Goal: Task Accomplishment & Management: Complete application form

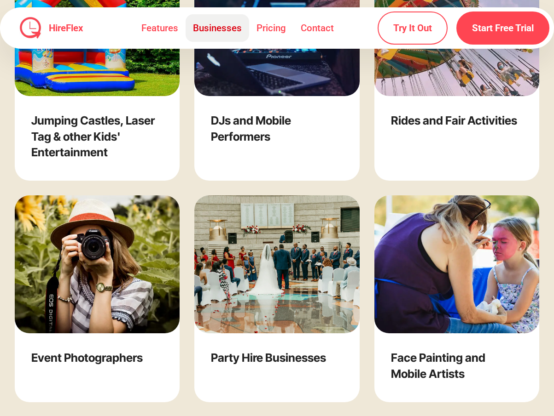
click at [218, 27] on link "Businesses" at bounding box center [216, 28] width 63 height 28
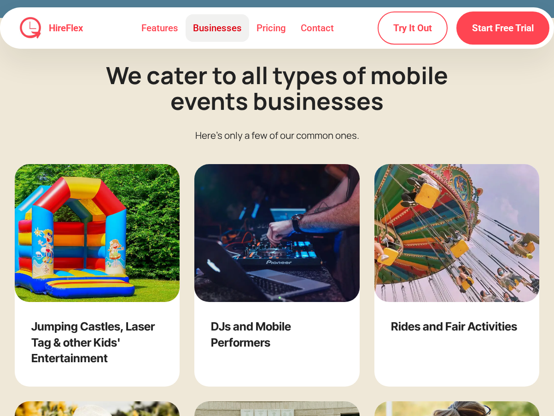
scroll to position [1397, 0]
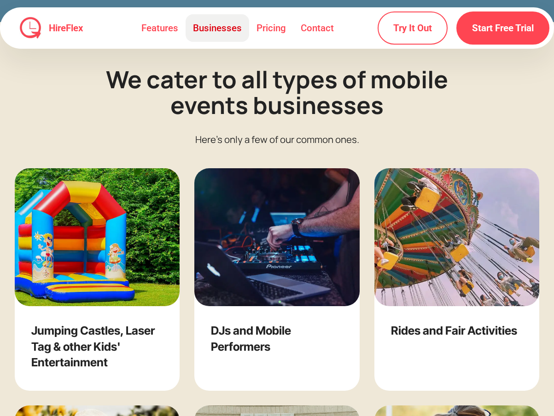
click at [218, 27] on link "Businesses" at bounding box center [216, 28] width 63 height 28
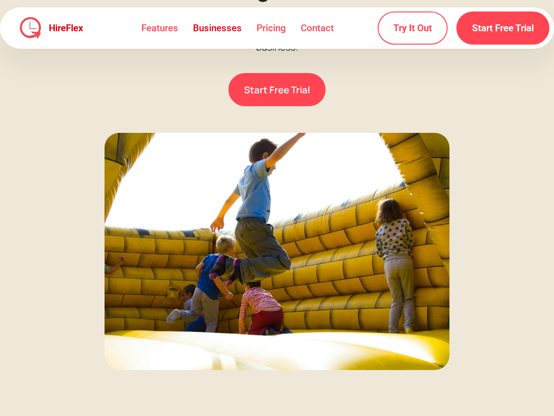
scroll to position [135, 0]
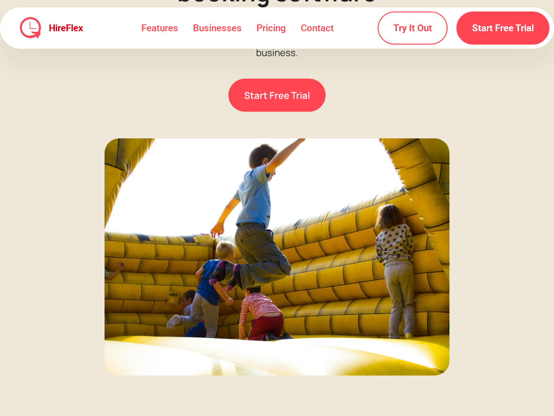
click at [53, 28] on link "HireFlex" at bounding box center [63, 27] width 45 height 9
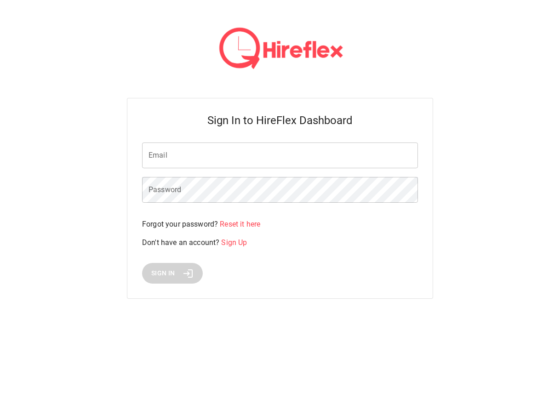
click at [182, 163] on input "Email" at bounding box center [280, 156] width 276 height 26
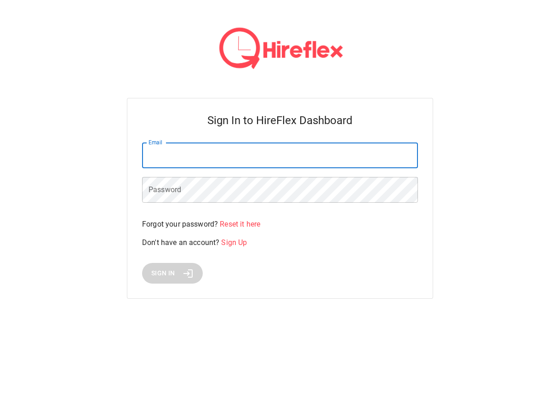
click at [431, 106] on div "Sign In to HireFlex Dashboard Email Email Password Password Forgot your passwor…" at bounding box center [280, 198] width 306 height 201
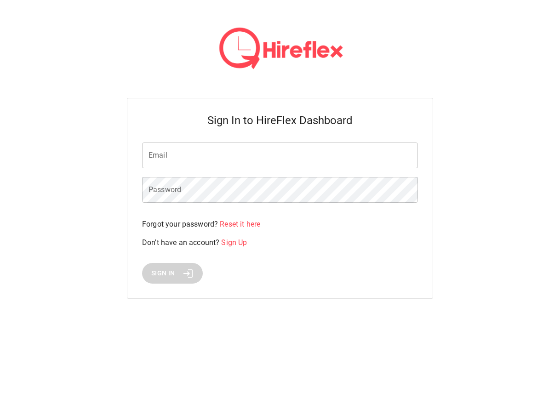
click at [311, 145] on input "Email" at bounding box center [280, 156] width 276 height 26
drag, startPoint x: 507, startPoint y: 194, endPoint x: 499, endPoint y: 196, distance: 7.5
click at [507, 194] on div "Sign In to HireFlex Dashboard Email Email Password Password Forgot your passwor…" at bounding box center [280, 160] width 560 height 321
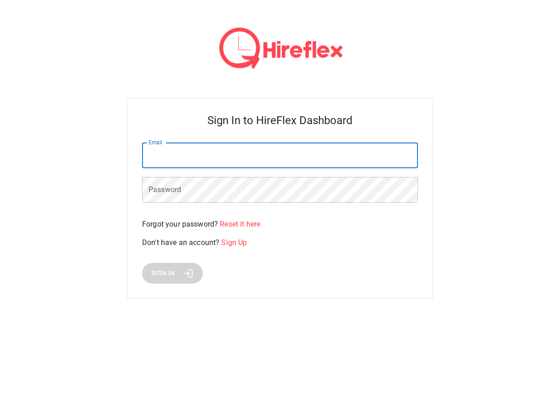
click at [208, 162] on input "Email" at bounding box center [280, 156] width 276 height 26
paste input "**********"
type input "**********"
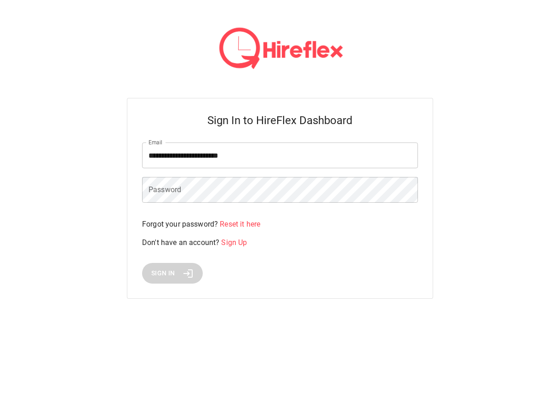
drag, startPoint x: 386, startPoint y: 311, endPoint x: 373, endPoint y: 314, distance: 13.2
click at [384, 311] on div "**********" at bounding box center [280, 160] width 560 height 321
drag, startPoint x: 484, startPoint y: 205, endPoint x: 400, endPoint y: 209, distance: 84.3
click at [484, 205] on div "**********" at bounding box center [280, 160] width 560 height 321
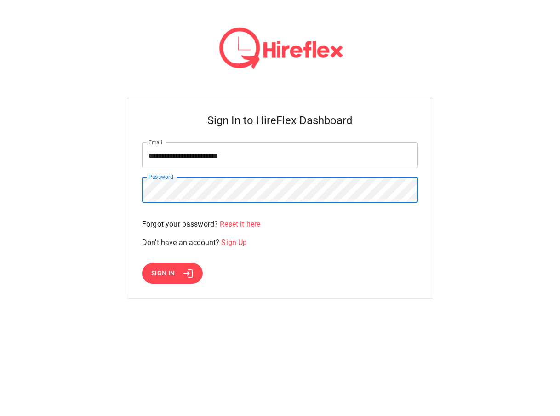
click at [162, 272] on span "Sign In" at bounding box center [163, 274] width 24 height 12
click at [162, 272] on html "**********" at bounding box center [280, 160] width 560 height 321
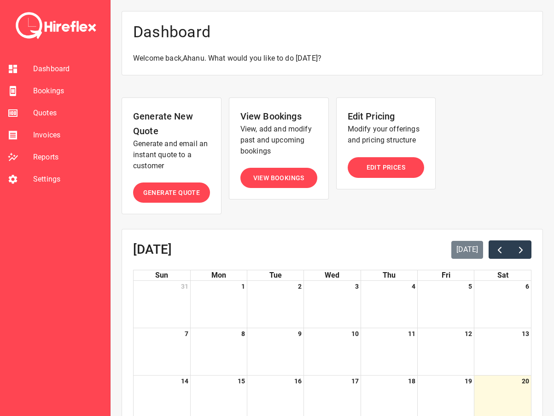
click at [54, 135] on span "Invoices" at bounding box center [67, 135] width 69 height 11
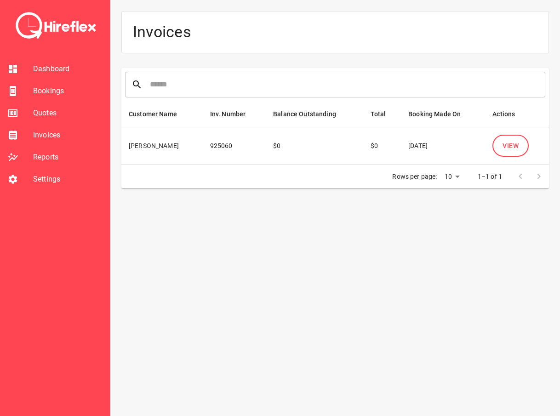
click at [42, 160] on span "Reports" at bounding box center [67, 157] width 69 height 11
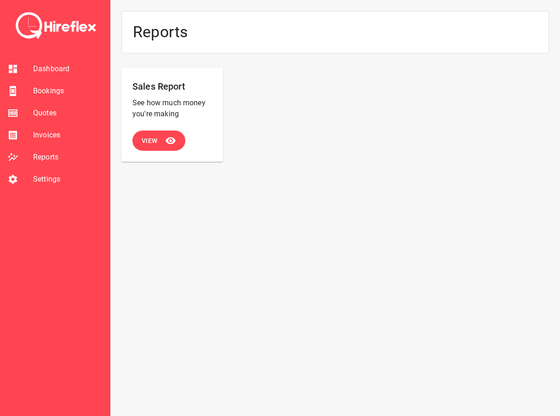
click at [46, 110] on span "Quotes" at bounding box center [67, 113] width 69 height 11
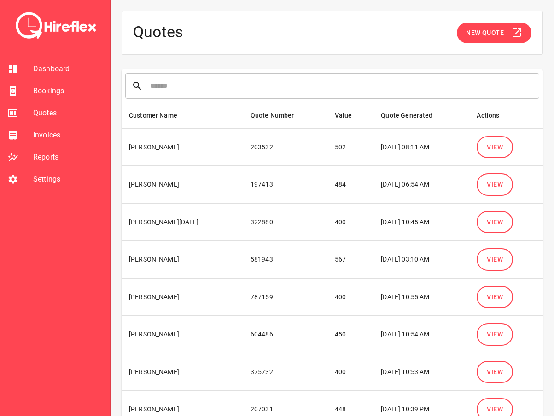
click at [149, 149] on td "[PERSON_NAME]" at bounding box center [181, 147] width 121 height 38
click at [176, 153] on td "[PERSON_NAME]" at bounding box center [181, 147] width 121 height 38
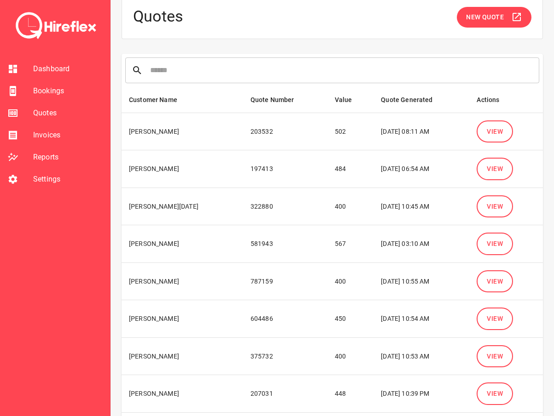
scroll to position [46, 0]
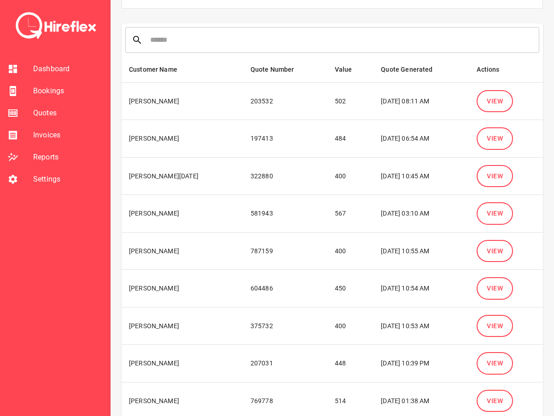
click at [373, 139] on td "[DATE] 06:54 AM" at bounding box center [421, 139] width 96 height 38
drag, startPoint x: 352, startPoint y: 139, endPoint x: 396, endPoint y: 145, distance: 44.1
click at [396, 145] on td "[DATE] 06:54 AM" at bounding box center [421, 139] width 96 height 38
click at [397, 145] on td "[DATE] 06:54 AM" at bounding box center [421, 139] width 96 height 38
click at [400, 145] on td "[DATE] 06:54 AM" at bounding box center [421, 139] width 96 height 38
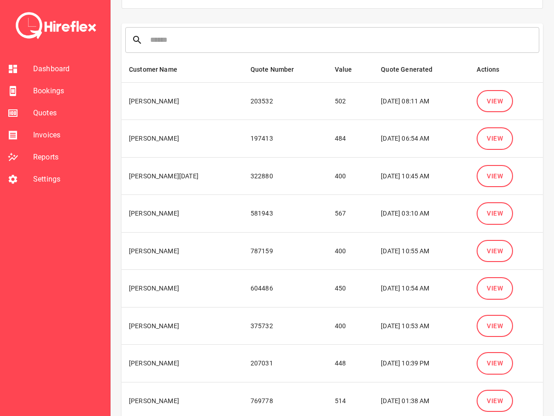
click at [497, 169] on button "View" at bounding box center [494, 176] width 36 height 23
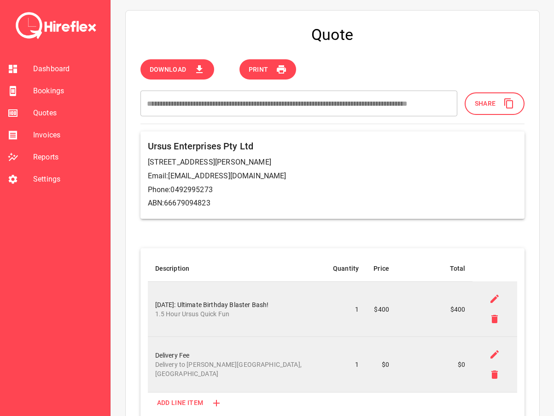
scroll to position [46, 0]
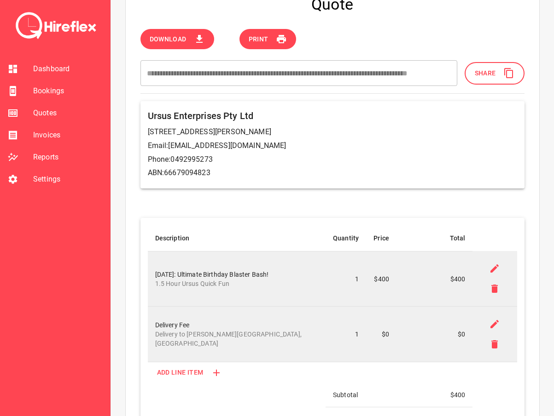
click at [36, 114] on span "Quotes" at bounding box center [67, 113] width 69 height 11
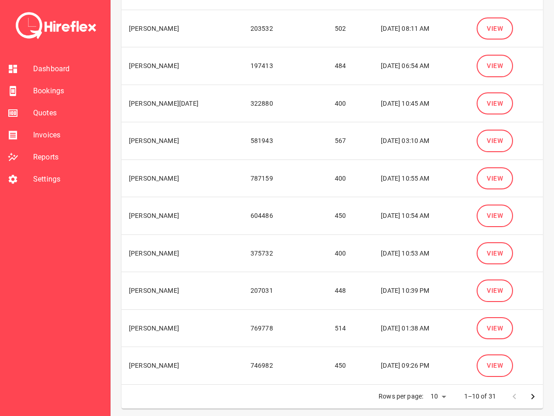
scroll to position [122, 0]
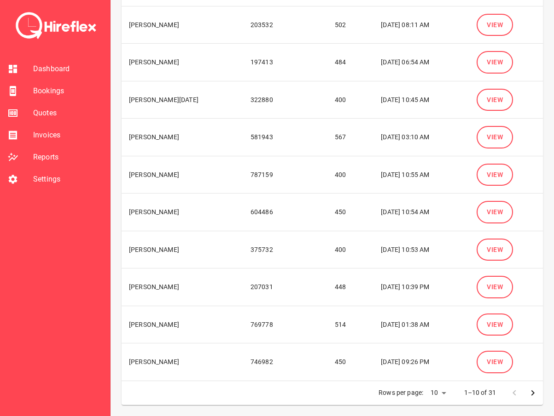
click at [488, 365] on span "View" at bounding box center [494, 363] width 16 height 12
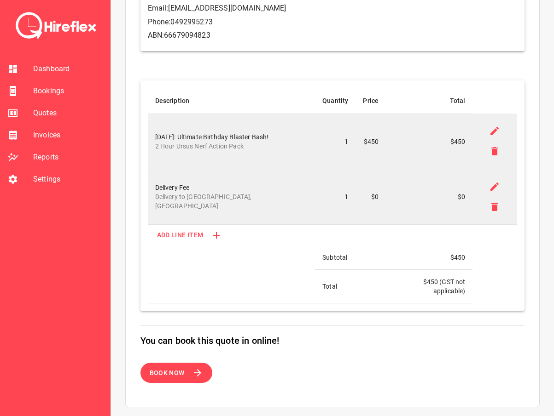
scroll to position [230, 0]
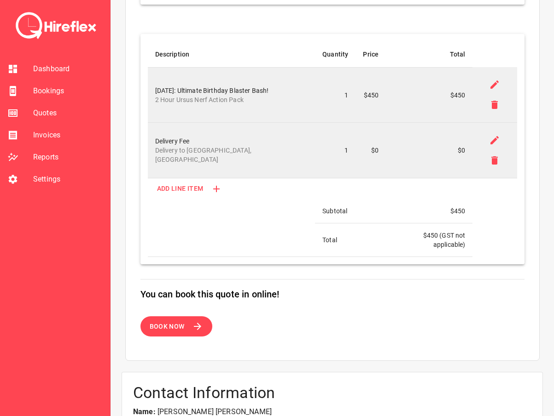
click at [50, 116] on span "Quotes" at bounding box center [67, 113] width 69 height 11
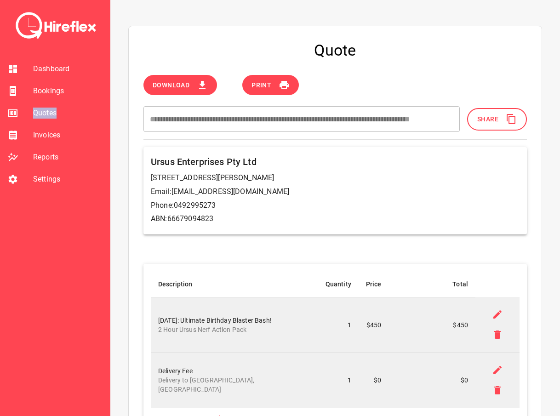
click at [50, 116] on span "Quotes" at bounding box center [67, 113] width 69 height 11
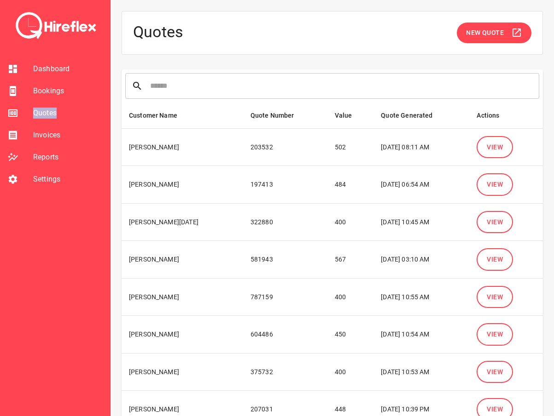
click at [501, 193] on button "View" at bounding box center [494, 184] width 36 height 23
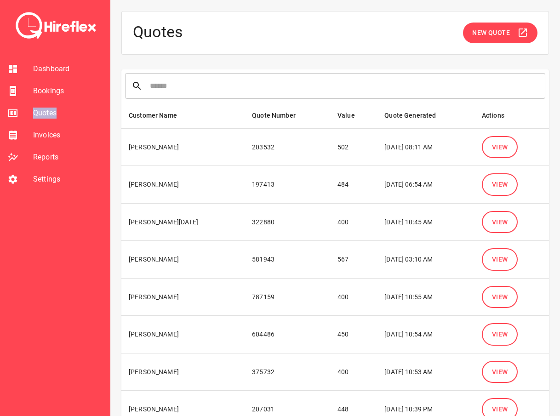
click at [501, 193] on div "Quotes New Quote ​ Customer Name Quote Number Value Quote Generated Actions Ale…" at bounding box center [335, 269] width 450 height 539
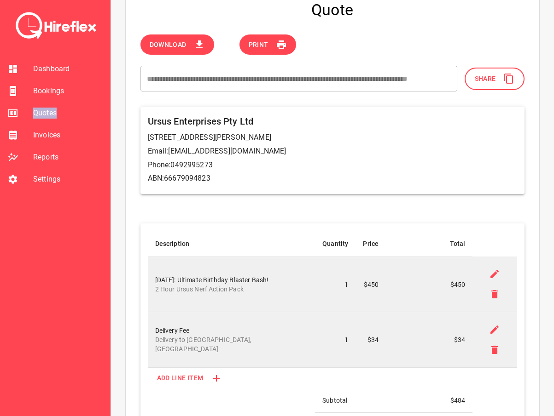
scroll to position [46, 0]
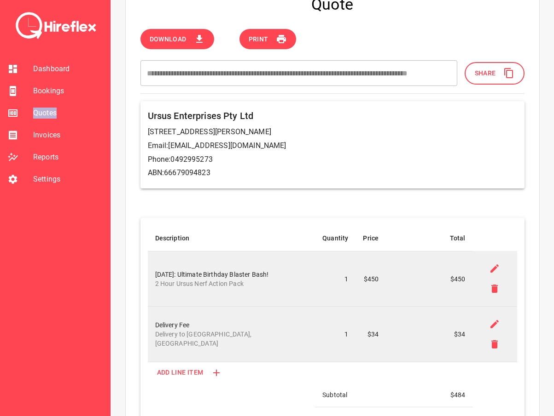
click at [41, 109] on span "Quotes" at bounding box center [67, 113] width 69 height 11
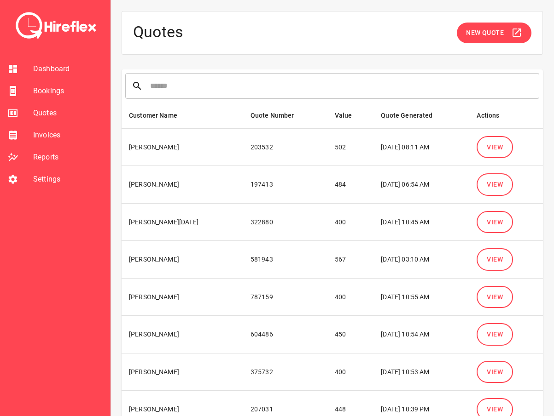
click at [491, 260] on span "View" at bounding box center [494, 260] width 16 height 12
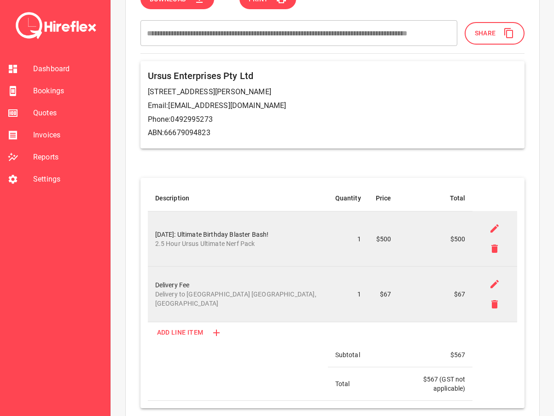
scroll to position [92, 0]
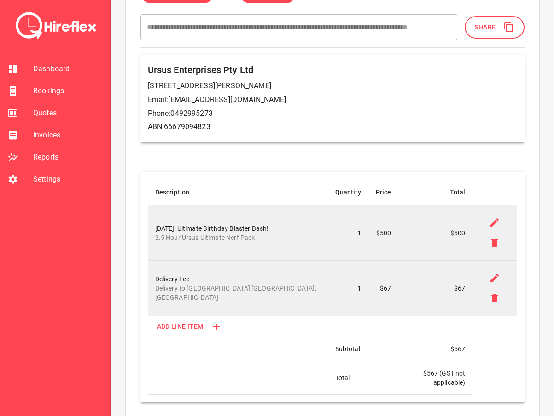
click at [28, 109] on div at bounding box center [20, 113] width 26 height 11
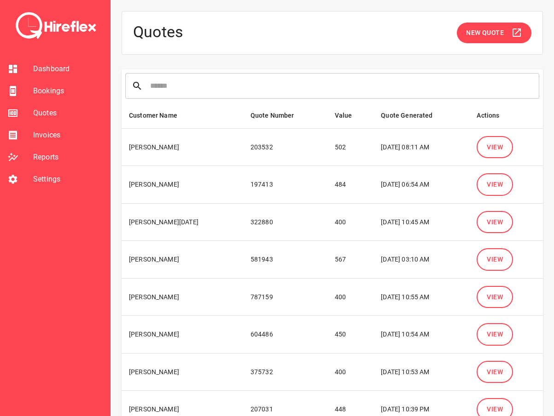
click at [507, 144] on button "View" at bounding box center [494, 147] width 36 height 23
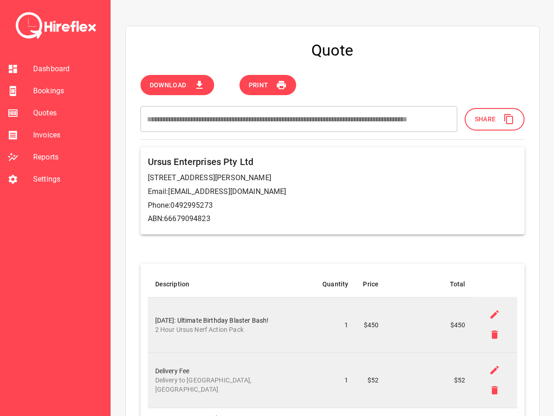
click at [36, 112] on span "Quotes" at bounding box center [67, 113] width 69 height 11
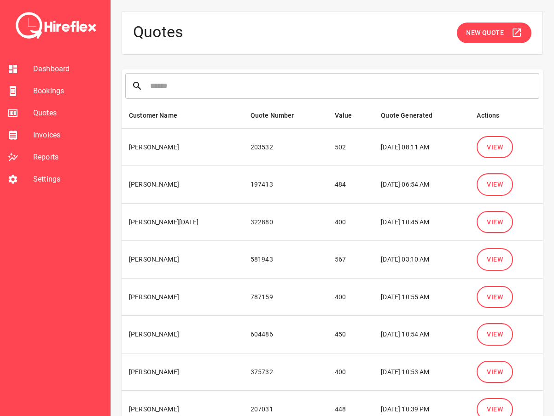
click at [53, 178] on span "Settings" at bounding box center [67, 179] width 69 height 11
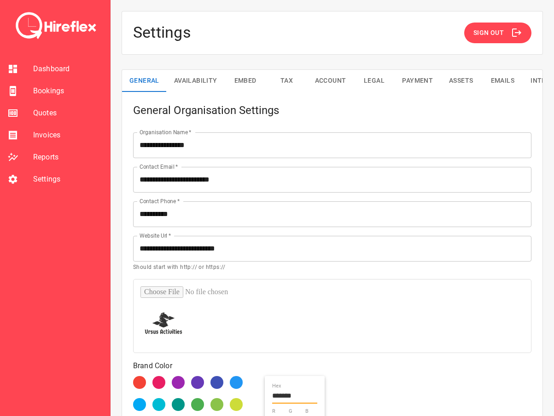
click at [254, 183] on input "**********" at bounding box center [332, 180] width 398 height 26
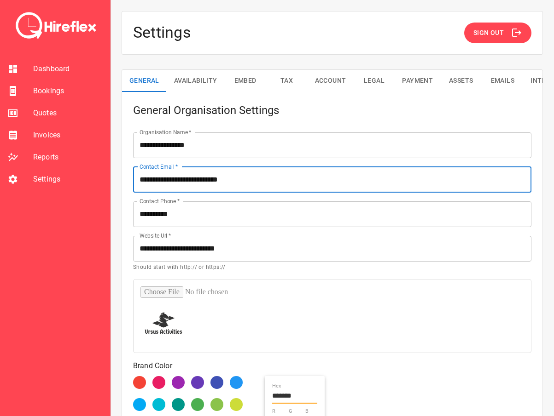
type input "**********"
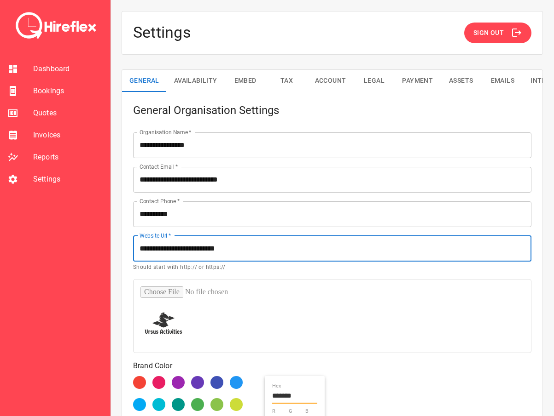
click at [247, 248] on input "**********" at bounding box center [332, 249] width 398 height 26
type input "**********"
click at [183, 87] on button "Availability" at bounding box center [196, 81] width 58 height 22
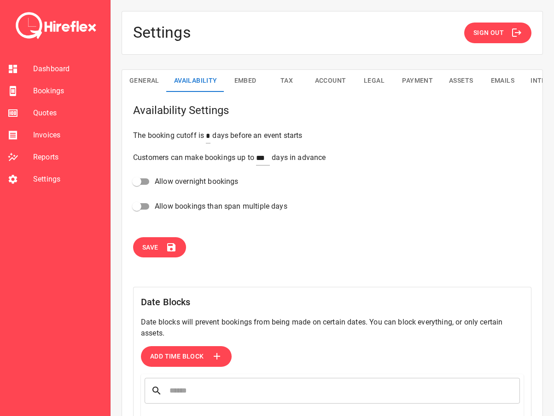
click at [242, 87] on button "Embed" at bounding box center [245, 81] width 41 height 22
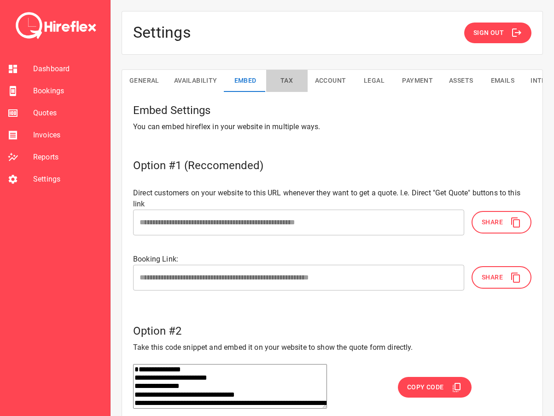
click at [280, 91] on button "Tax" at bounding box center [286, 81] width 41 height 22
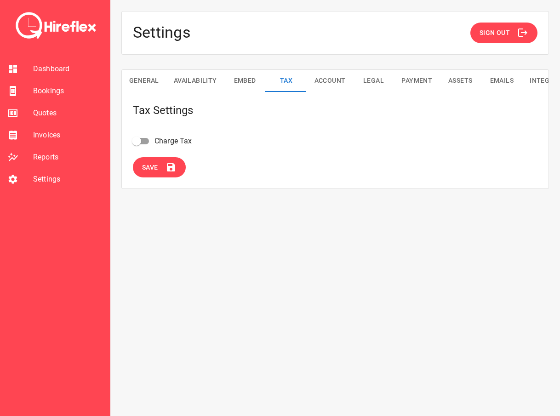
click at [311, 87] on button "Account" at bounding box center [330, 81] width 46 height 22
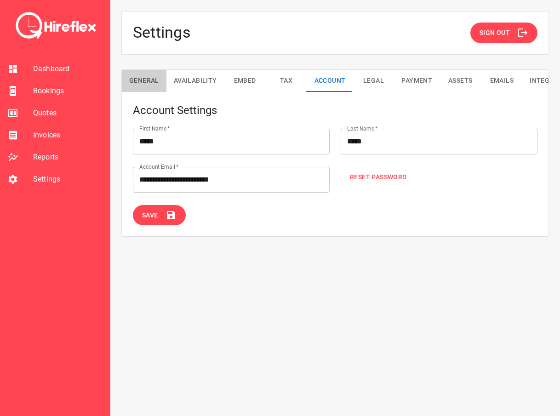
click at [142, 90] on button "General" at bounding box center [144, 81] width 45 height 22
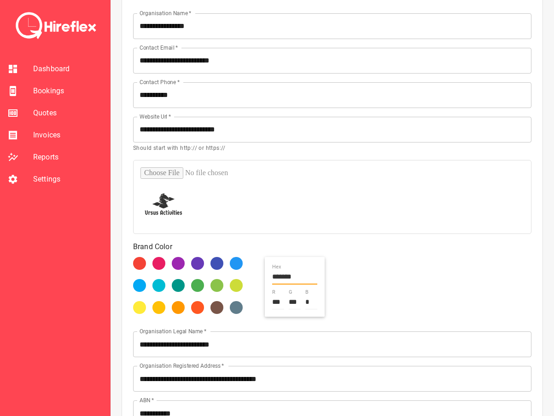
scroll to position [262, 0]
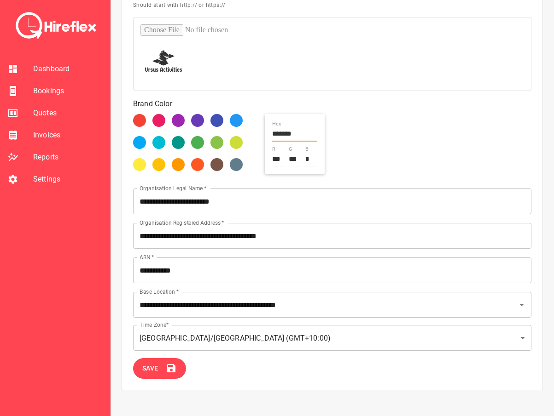
click at [167, 363] on button "Save" at bounding box center [159, 368] width 53 height 21
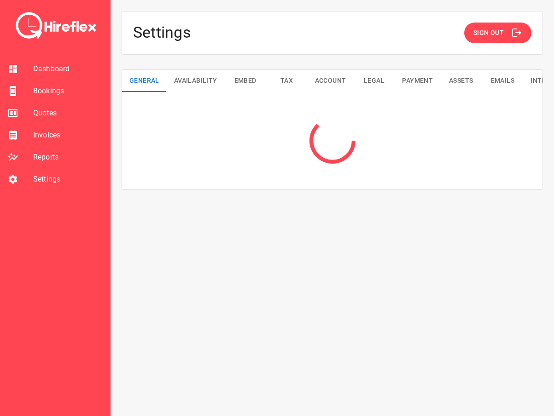
scroll to position [0, 0]
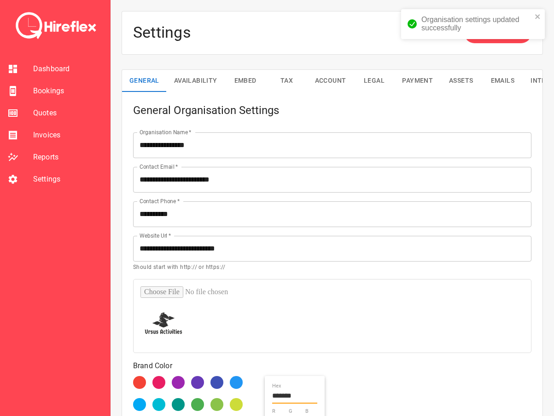
click at [58, 110] on span "Quotes" at bounding box center [67, 113] width 69 height 11
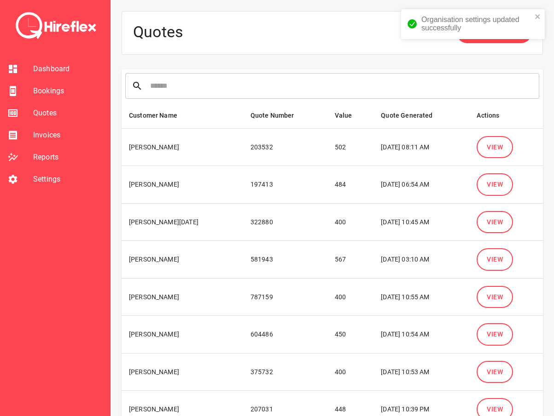
click at [58, 64] on span "Dashboard" at bounding box center [67, 68] width 69 height 11
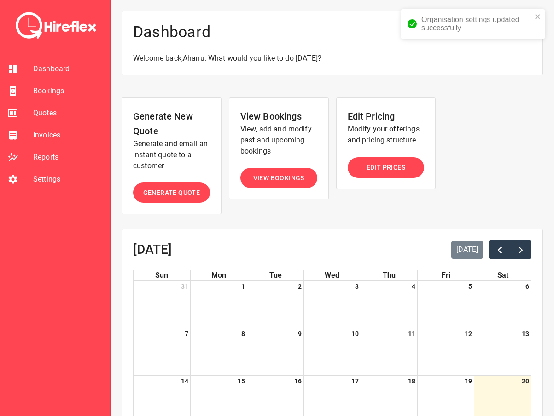
click at [52, 180] on span "Settings" at bounding box center [67, 179] width 69 height 11
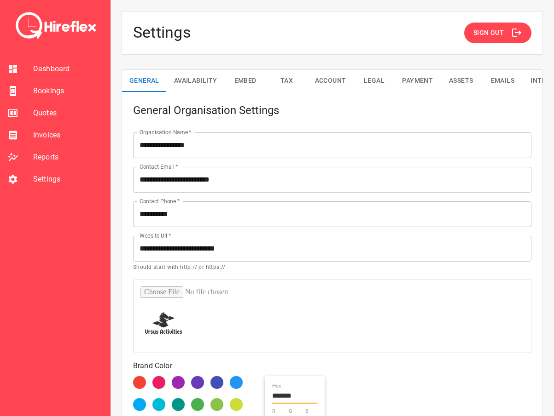
click at [197, 86] on button "Availability" at bounding box center [196, 81] width 58 height 22
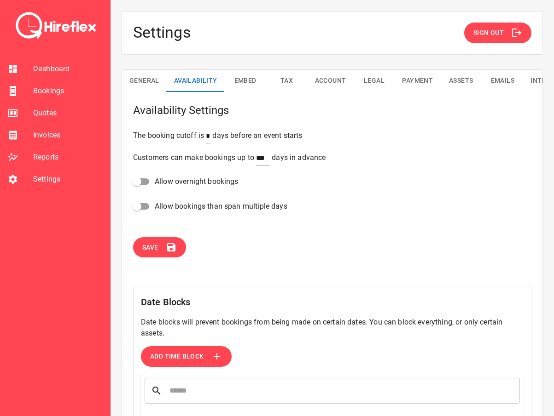
click at [237, 83] on button "Embed" at bounding box center [245, 81] width 41 height 22
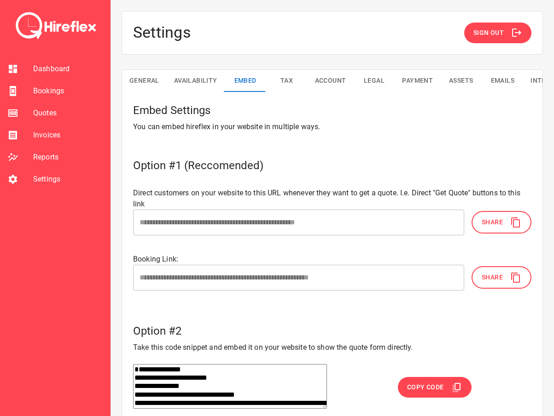
click at [286, 84] on button "Tax" at bounding box center [286, 81] width 41 height 22
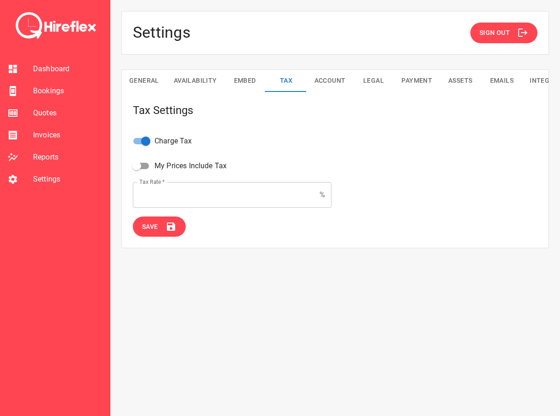
click at [156, 219] on button "Save" at bounding box center [159, 227] width 53 height 21
click at [156, 219] on div "Settings Sign Out General Availability Embed Tax Account Legal Payment Assets E…" at bounding box center [335, 208] width 450 height 416
click at [32, 87] on div at bounding box center [20, 91] width 26 height 11
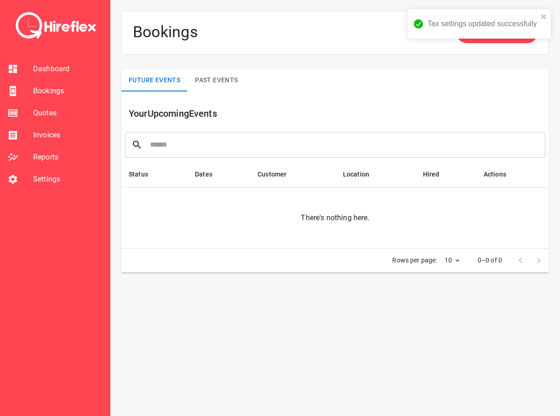
click at [45, 69] on span "Dashboard" at bounding box center [67, 68] width 69 height 11
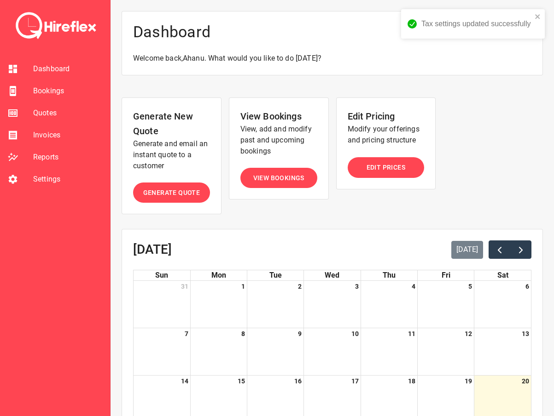
click at [40, 136] on span "Invoices" at bounding box center [67, 135] width 69 height 11
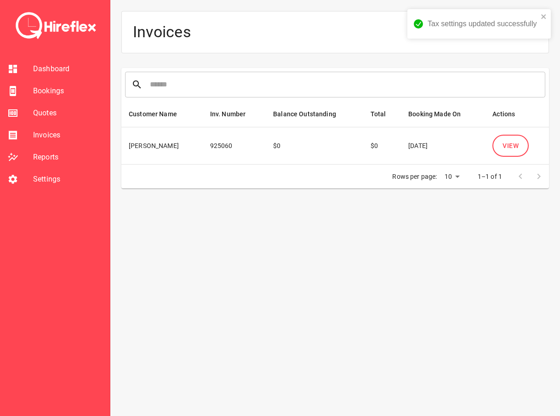
click at [51, 114] on span "Quotes" at bounding box center [67, 113] width 69 height 11
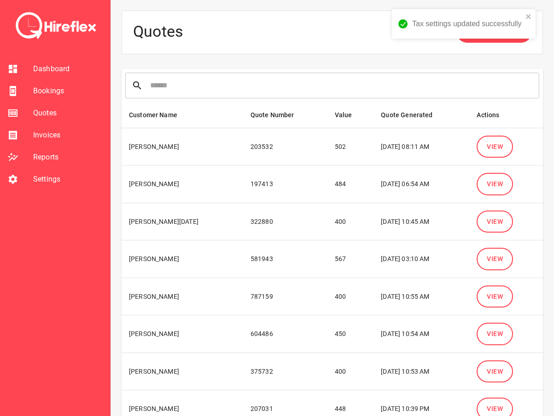
scroll to position [122, 0]
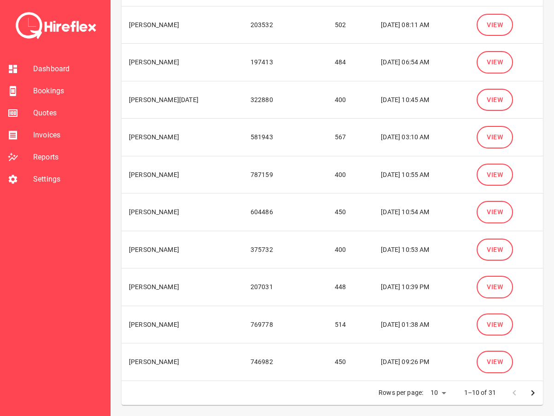
click at [486, 358] on span "View" at bounding box center [494, 363] width 16 height 12
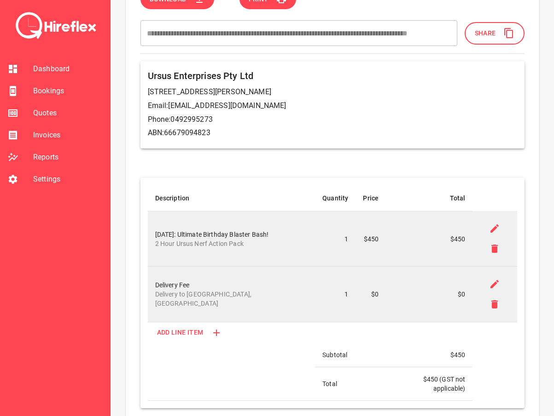
scroll to position [92, 0]
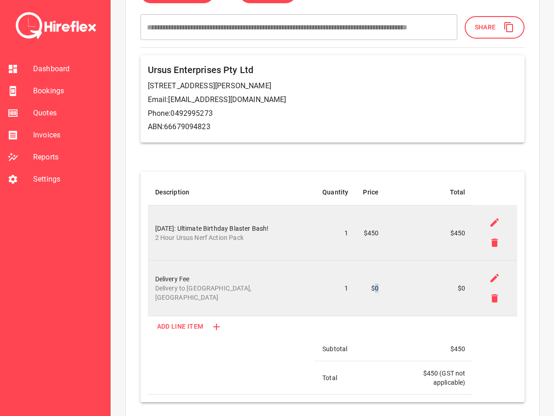
drag, startPoint x: 371, startPoint y: 291, endPoint x: 363, endPoint y: 289, distance: 8.4
click at [363, 289] on td "$0" at bounding box center [370, 289] width 30 height 56
click at [361, 289] on td "$0" at bounding box center [370, 289] width 30 height 56
click at [358, 288] on td "$0" at bounding box center [370, 289] width 30 height 56
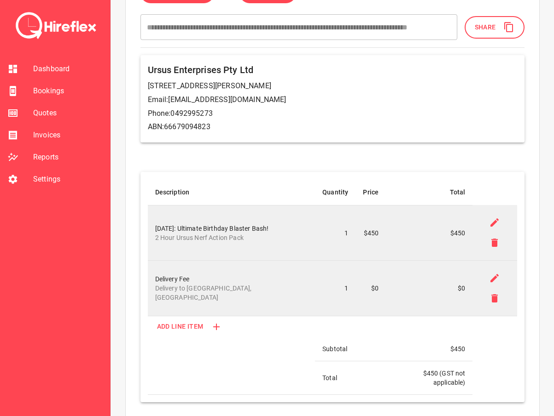
click at [42, 111] on span "Quotes" at bounding box center [67, 113] width 69 height 11
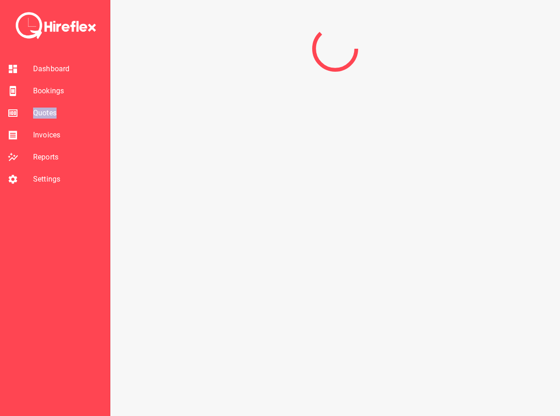
click at [42, 111] on span "Quotes" at bounding box center [67, 113] width 69 height 11
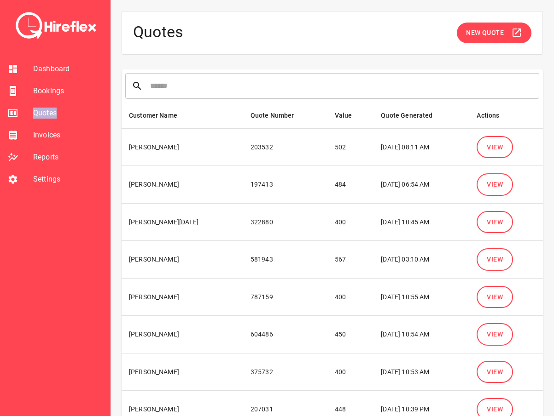
click at [497, 142] on span "View" at bounding box center [494, 148] width 16 height 12
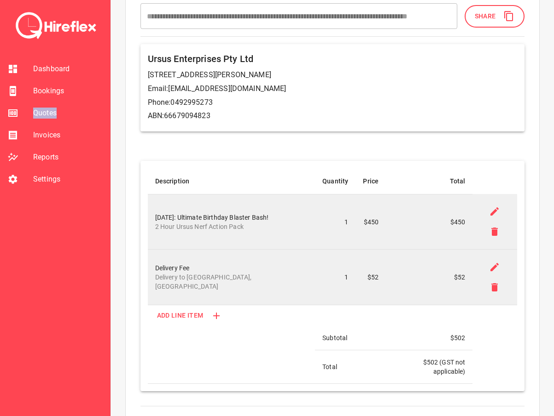
scroll to position [138, 0]
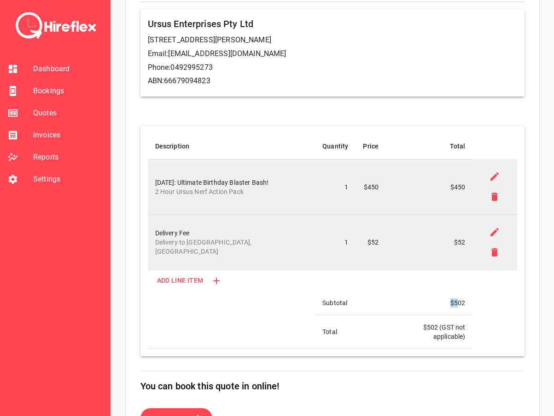
drag, startPoint x: 437, startPoint y: 304, endPoint x: 456, endPoint y: 304, distance: 18.9
click at [456, 304] on td "$ 502" at bounding box center [429, 303] width 87 height 24
click at [466, 301] on td "$ 502" at bounding box center [429, 303] width 87 height 24
drag, startPoint x: 466, startPoint y: 301, endPoint x: 444, endPoint y: 306, distance: 22.2
click at [444, 306] on td "$ 502" at bounding box center [429, 303] width 87 height 24
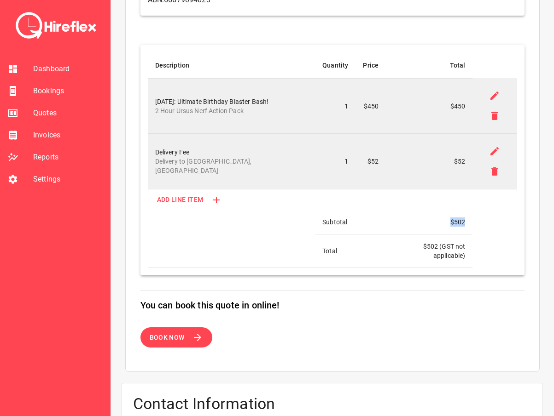
scroll to position [213, 0]
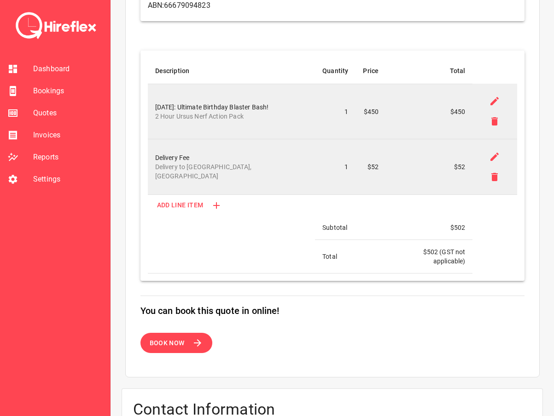
click at [38, 106] on li "Quotes" at bounding box center [55, 113] width 110 height 22
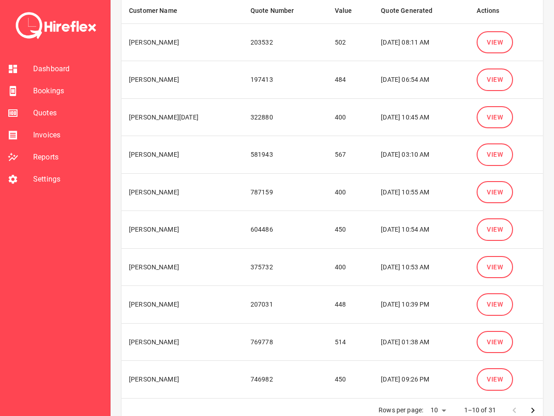
scroll to position [122, 0]
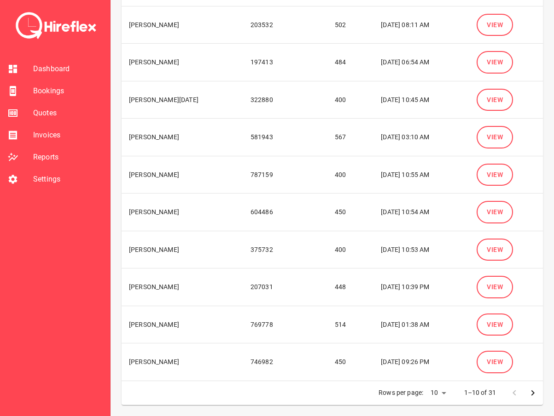
click at [503, 253] on button "View" at bounding box center [494, 250] width 36 height 23
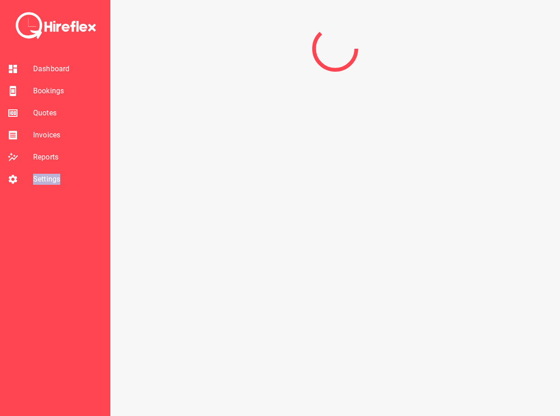
click at [503, 253] on div at bounding box center [335, 208] width 450 height 416
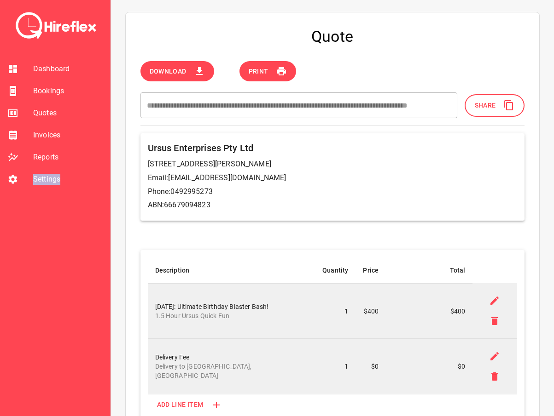
scroll to position [46, 0]
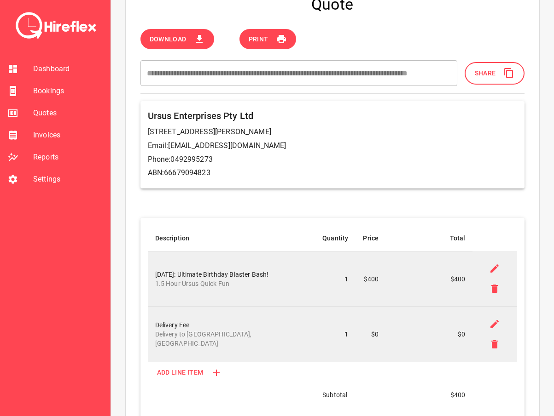
click at [41, 133] on span "Invoices" at bounding box center [67, 135] width 69 height 11
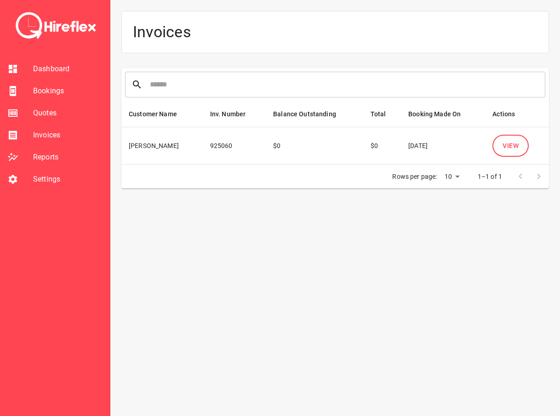
click at [37, 108] on span "Quotes" at bounding box center [67, 113] width 69 height 11
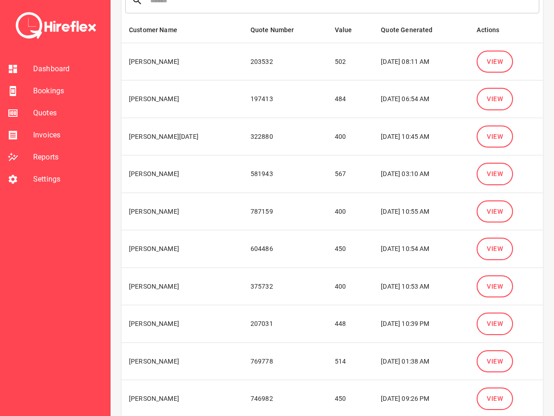
scroll to position [92, 0]
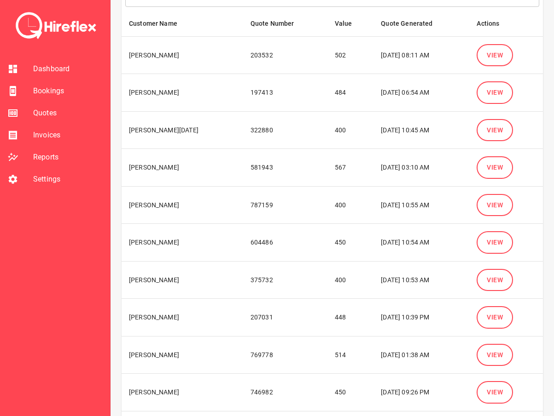
click at [500, 239] on span "View" at bounding box center [494, 243] width 16 height 12
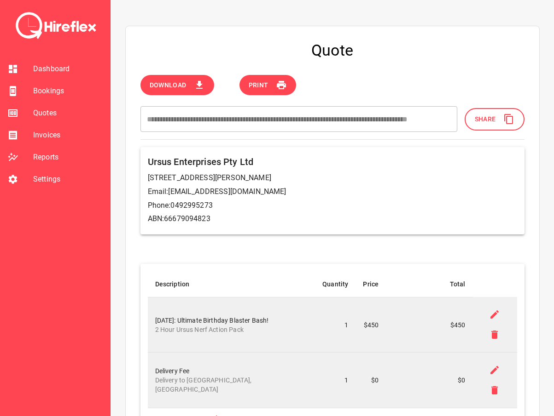
click at [39, 111] on span "Quotes" at bounding box center [67, 113] width 69 height 11
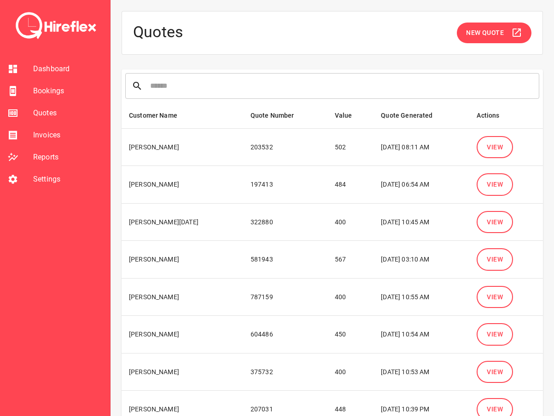
click at [506, 300] on button "View" at bounding box center [494, 297] width 36 height 23
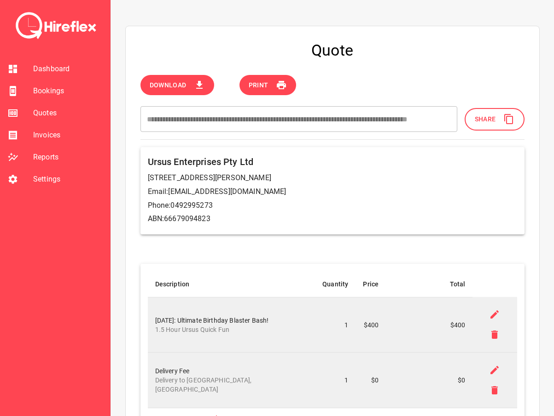
click at [35, 115] on span "Quotes" at bounding box center [67, 113] width 69 height 11
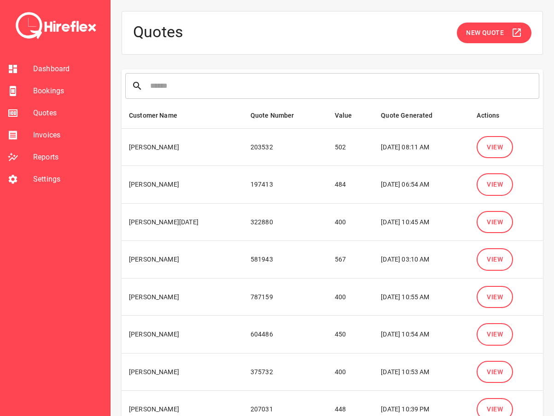
click at [503, 303] on button "View" at bounding box center [494, 297] width 36 height 23
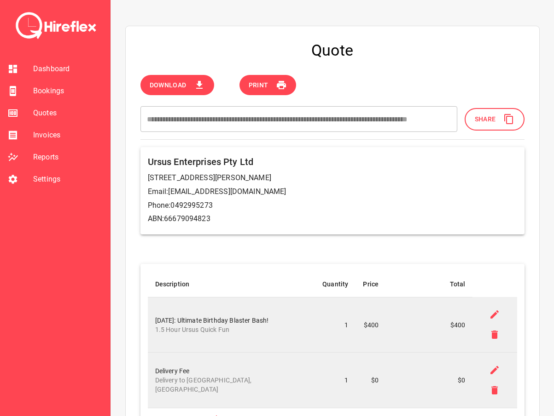
click at [35, 117] on span "Quotes" at bounding box center [67, 113] width 69 height 11
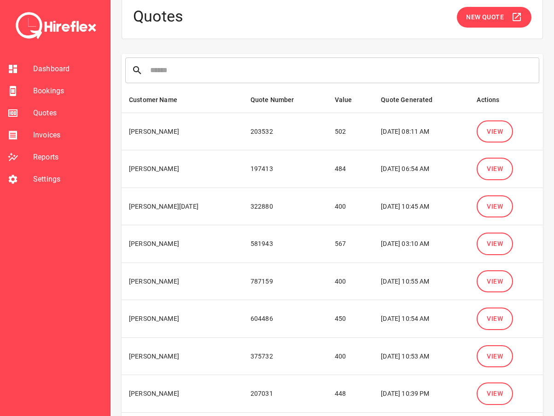
scroll to position [46, 0]
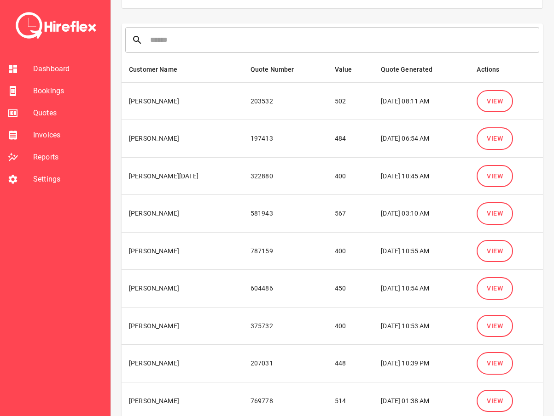
click at [498, 214] on span "View" at bounding box center [494, 214] width 16 height 12
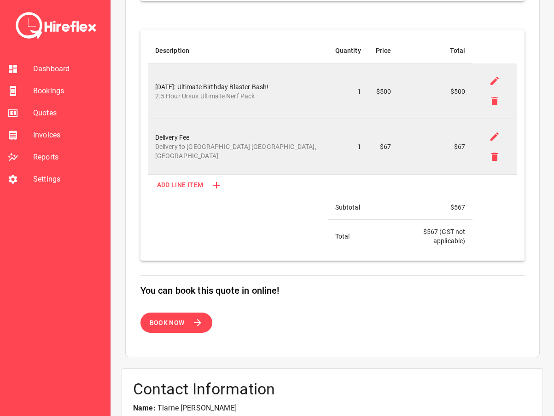
scroll to position [322, 0]
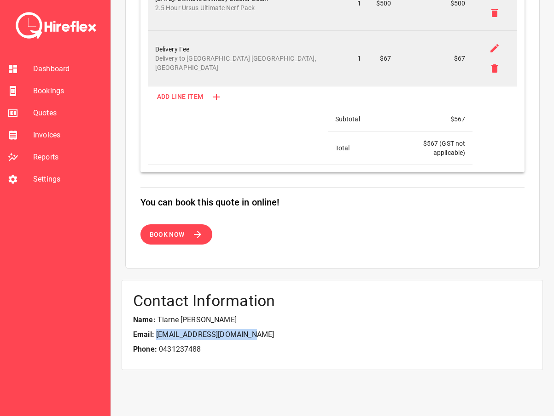
drag, startPoint x: 249, startPoint y: 323, endPoint x: 156, endPoint y: 326, distance: 93.5
click at [156, 329] on p "Email: [EMAIL_ADDRESS][DOMAIN_NAME]" at bounding box center [332, 334] width 398 height 11
copy p "[EMAIL_ADDRESS][DOMAIN_NAME]"
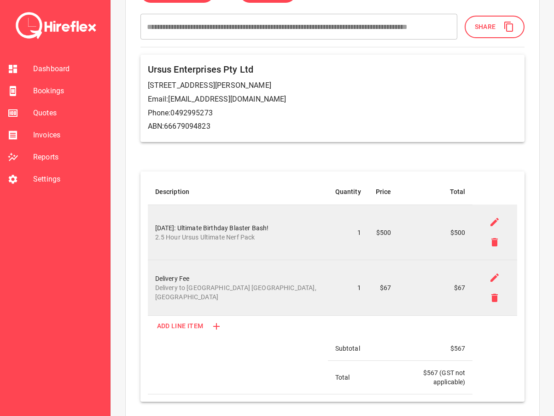
scroll to position [0, 0]
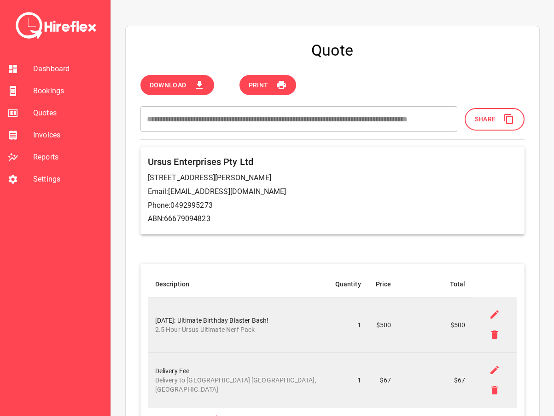
click at [187, 81] on button "Download" at bounding box center [177, 85] width 74 height 21
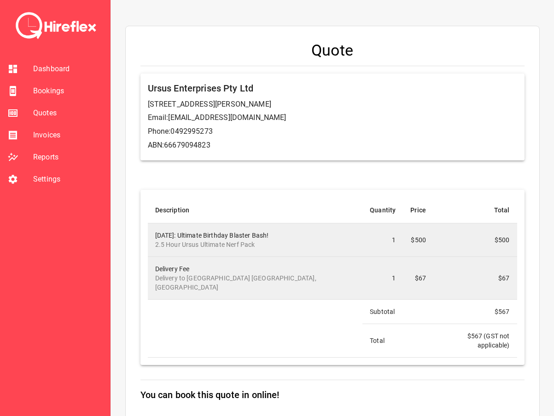
click at [187, 81] on h6 "Ursus Enterprises Pty Ltd" at bounding box center [332, 88] width 369 height 15
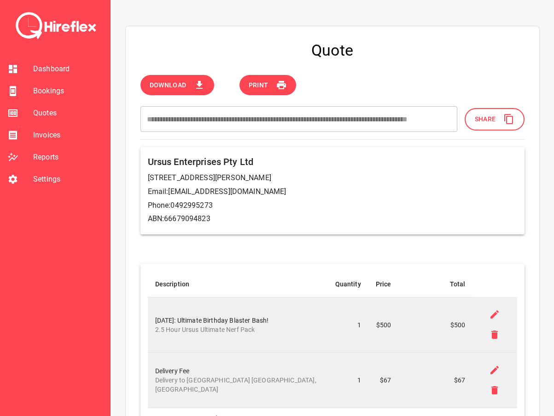
click at [199, 89] on icon at bounding box center [199, 85] width 11 height 11
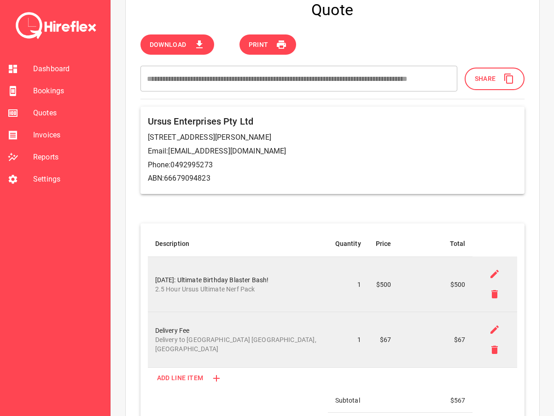
scroll to position [46, 0]
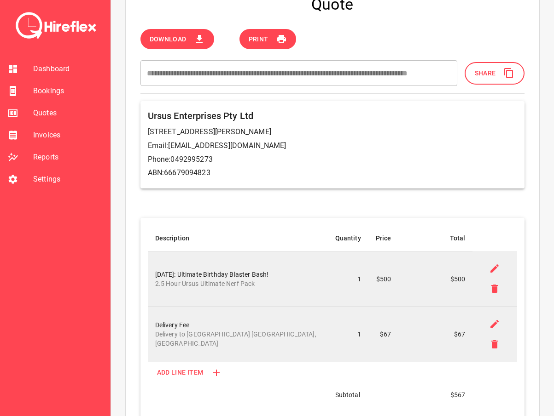
click at [44, 117] on span "Quotes" at bounding box center [67, 113] width 69 height 11
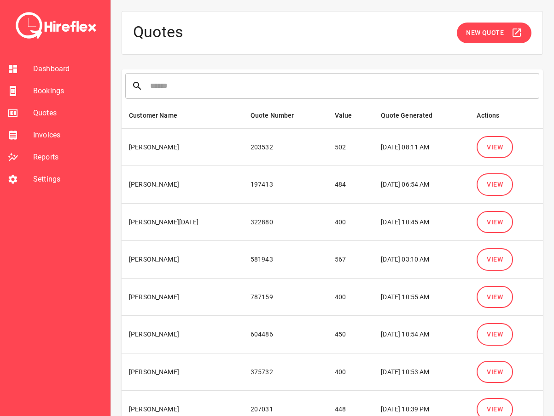
click at [479, 22] on div "Quotes New Quote" at bounding box center [331, 33] width 421 height 44
click at [480, 26] on button "New Quote" at bounding box center [493, 33] width 75 height 21
select select "*"
select select "****"
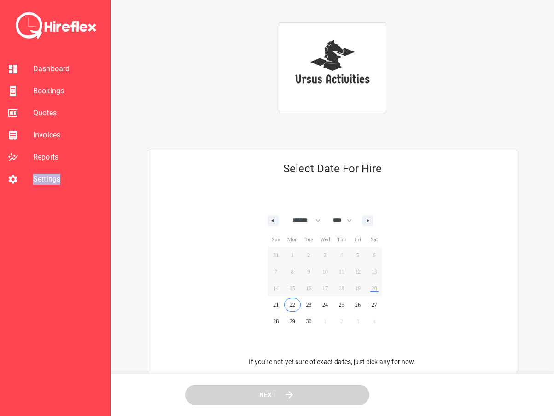
click at [298, 308] on span "22" at bounding box center [292, 305] width 17 height 12
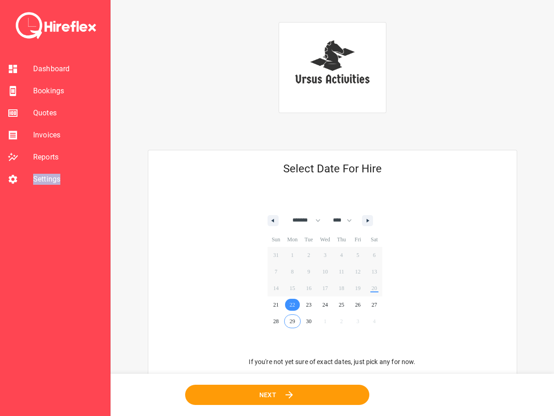
click at [289, 388] on button "Next" at bounding box center [277, 395] width 186 height 21
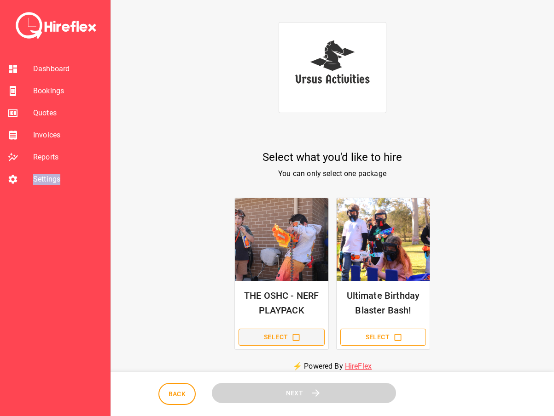
click at [288, 340] on button "Select" at bounding box center [281, 337] width 86 height 17
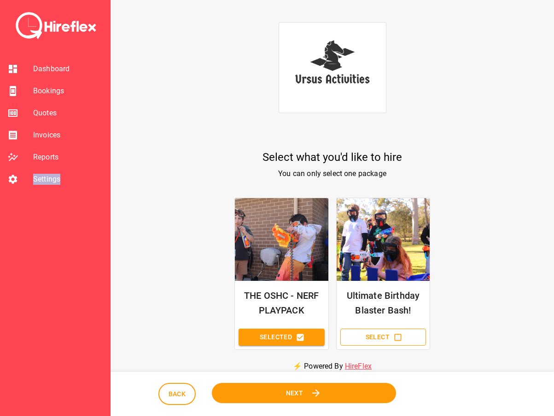
click at [302, 401] on button "Next" at bounding box center [304, 393] width 188 height 21
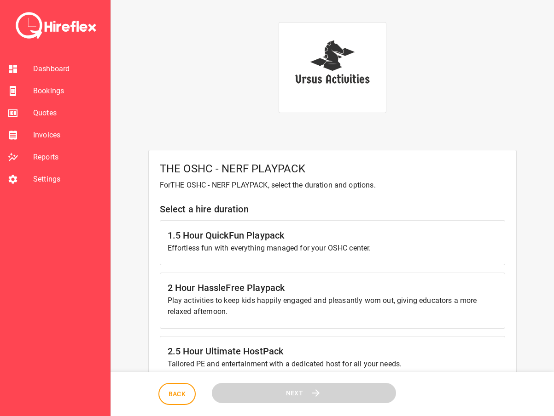
click at [248, 309] on p "Play activities to keep kids happily engaged and pleasantly worn out, giving ed…" at bounding box center [331, 306] width 329 height 22
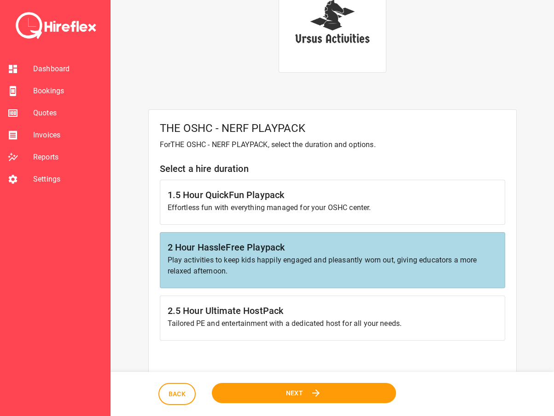
scroll to position [46, 0]
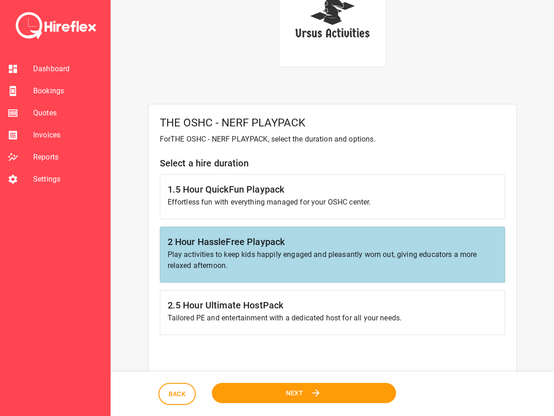
click at [277, 393] on button "Next" at bounding box center [303, 393] width 188 height 21
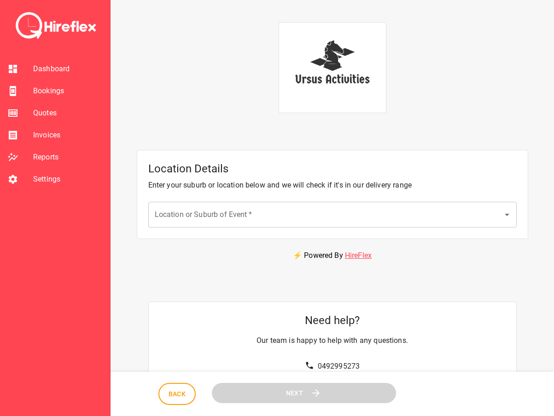
click at [267, 213] on input "Location or Suburb of Event   *" at bounding box center [325, 214] width 346 height 17
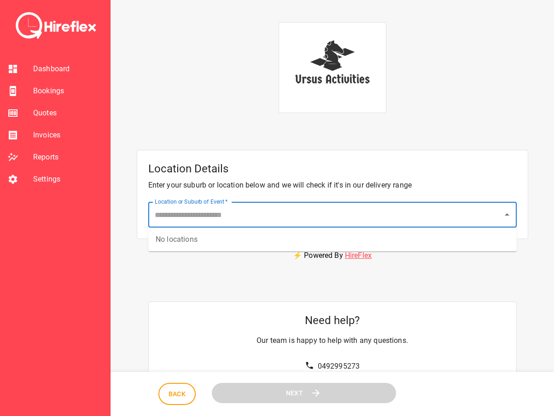
type input "*"
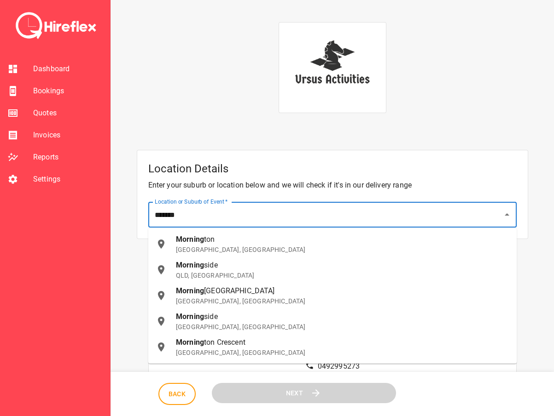
click at [210, 263] on span "side" at bounding box center [211, 265] width 14 height 9
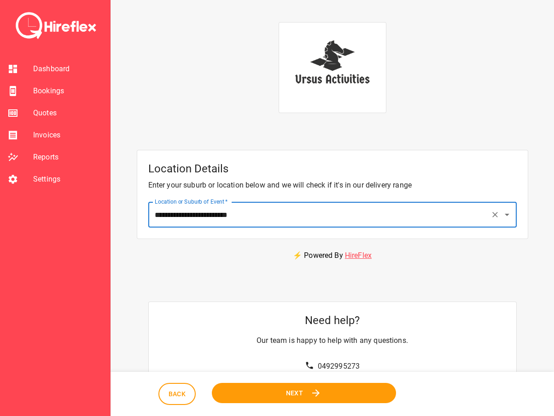
type input "**********"
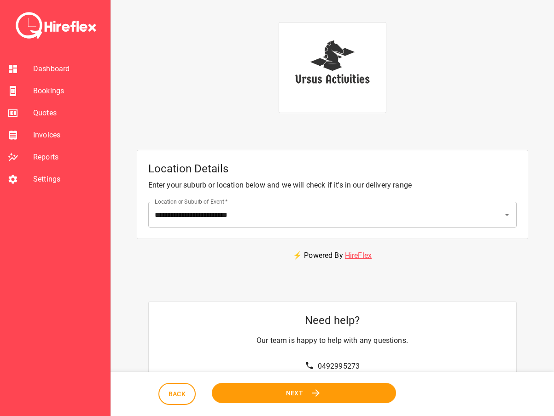
click at [325, 394] on button "Next" at bounding box center [303, 393] width 189 height 21
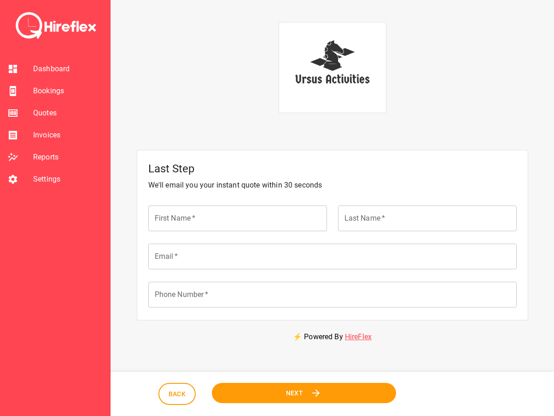
click at [209, 225] on input "First Name   *" at bounding box center [237, 219] width 179 height 26
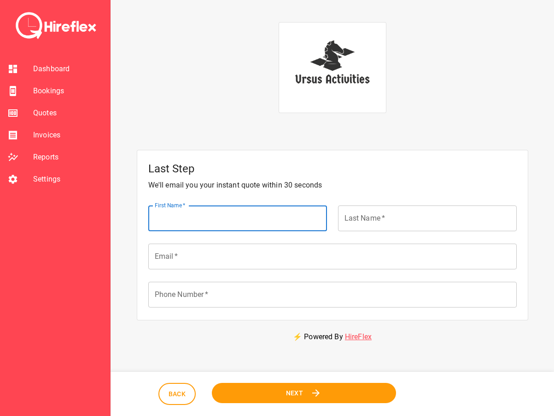
type input "*****"
click at [225, 256] on input "Email   *" at bounding box center [332, 257] width 368 height 26
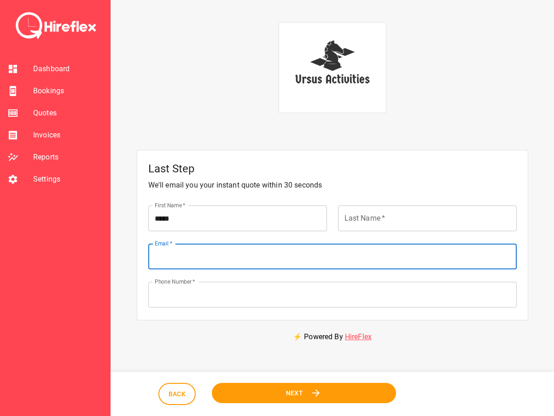
type input "**********"
drag, startPoint x: 263, startPoint y: 260, endPoint x: 179, endPoint y: 259, distance: 83.3
click at [179, 259] on input "**********" at bounding box center [332, 257] width 368 height 26
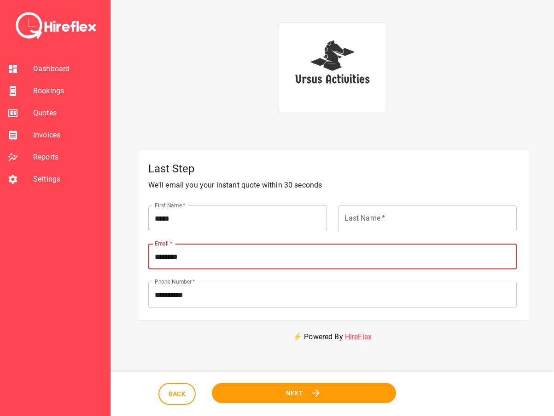
type input "**********"
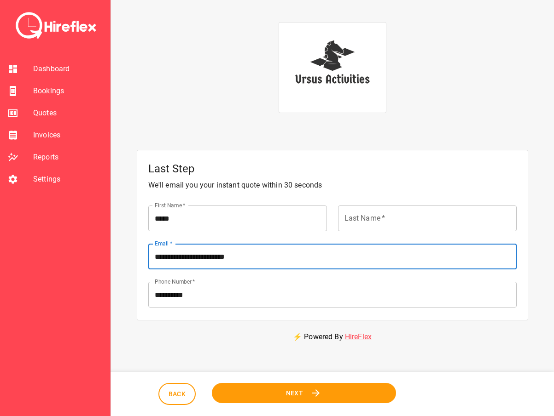
click at [283, 386] on button "Next" at bounding box center [304, 393] width 188 height 21
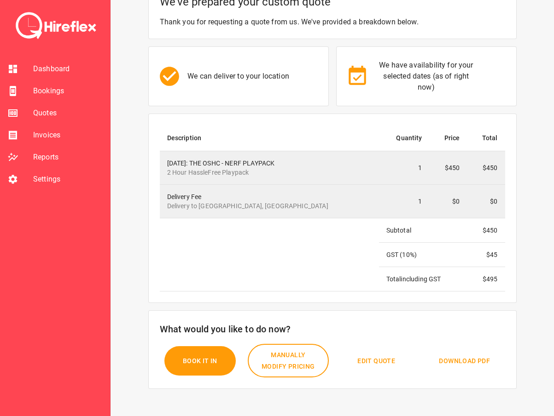
scroll to position [184, 0]
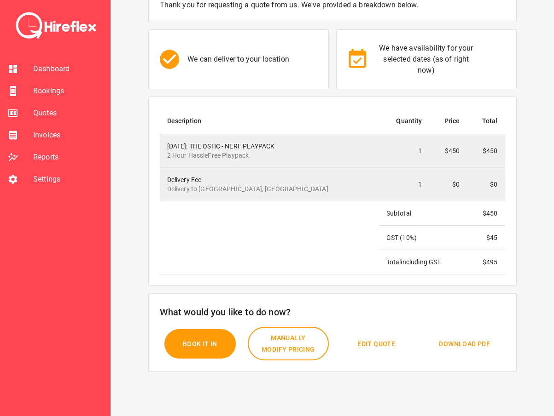
click at [216, 337] on button "Book it In" at bounding box center [200, 344] width 74 height 31
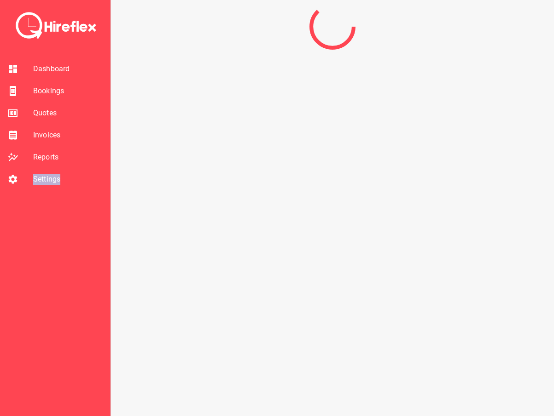
click at [216, 337] on div at bounding box center [331, 197] width 421 height 416
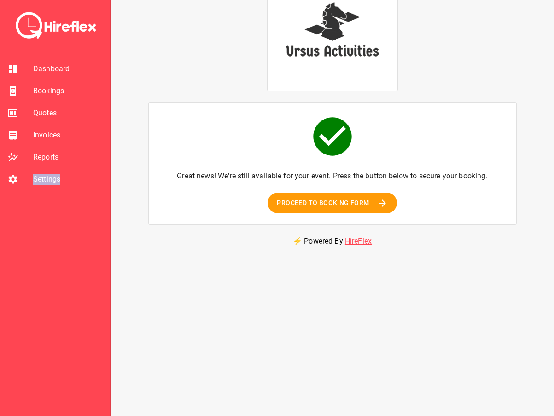
click at [334, 202] on span "Proceed to booking form" at bounding box center [323, 203] width 93 height 12
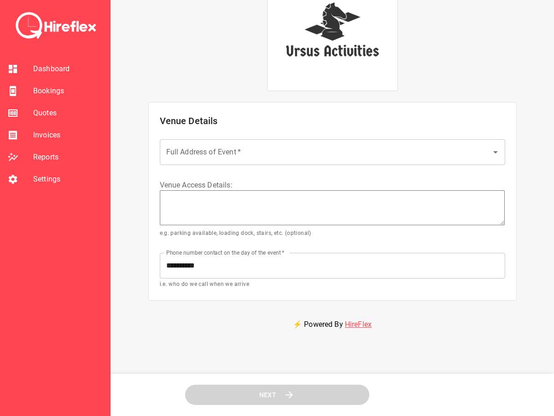
click at [319, 214] on textarea at bounding box center [332, 207] width 345 height 35
drag, startPoint x: 242, startPoint y: 173, endPoint x: 234, endPoint y: 163, distance: 12.4
click at [242, 171] on div "**********" at bounding box center [332, 214] width 345 height 150
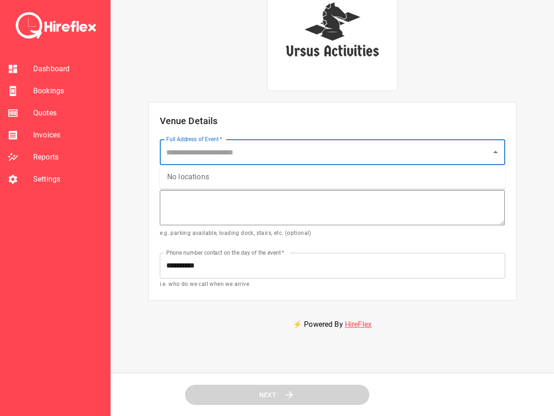
click at [231, 161] on input "Full Address of Event   *" at bounding box center [325, 152] width 323 height 17
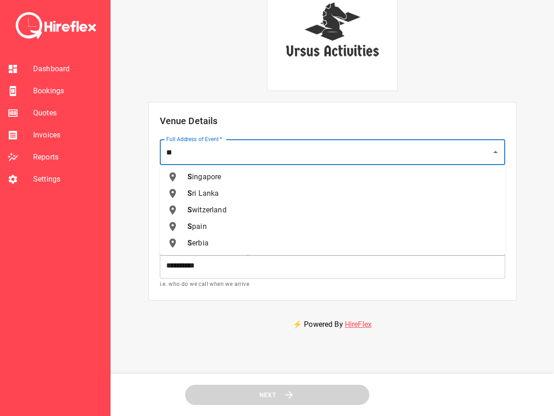
type input "*"
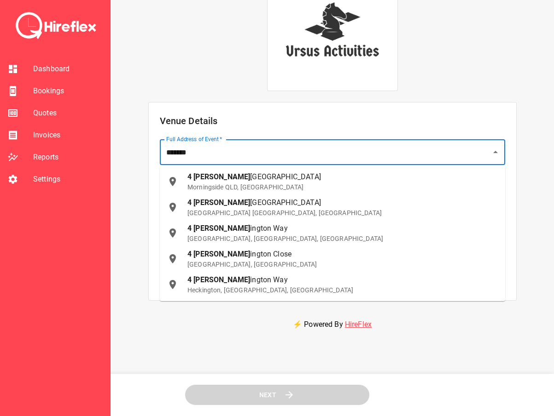
click at [233, 189] on p "Morningside QLD, [GEOGRAPHIC_DATA]" at bounding box center [342, 187] width 310 height 9
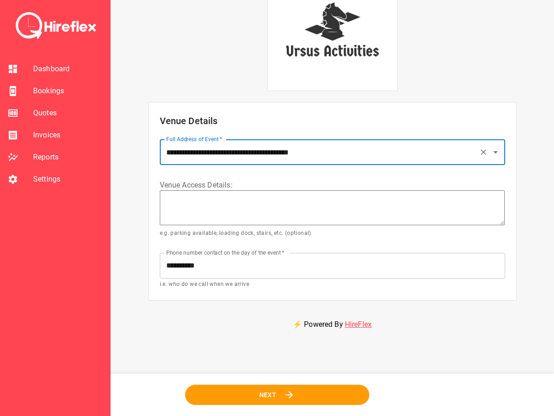
type input "**********"
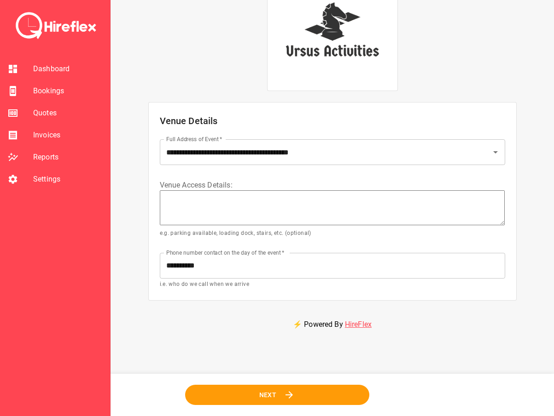
click at [247, 388] on button "Next" at bounding box center [276, 395] width 193 height 22
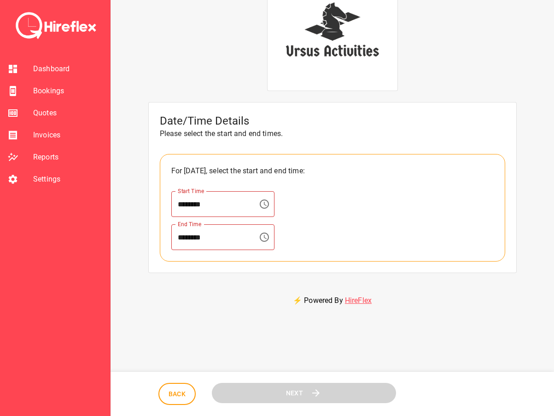
click at [229, 211] on input "********" at bounding box center [211, 204] width 80 height 26
click at [270, 209] on icon "Choose time" at bounding box center [264, 204] width 11 height 11
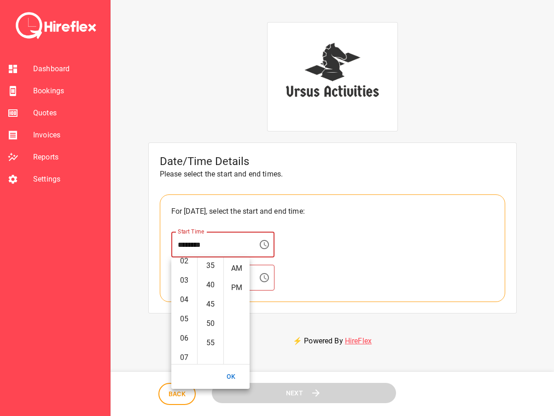
scroll to position [213, 0]
click at [239, 274] on li "AM" at bounding box center [236, 269] width 22 height 18
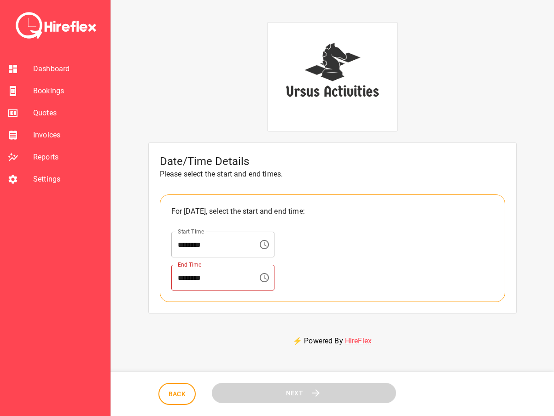
scroll to position [0, 0]
click at [220, 245] on input "********" at bounding box center [211, 245] width 80 height 26
click at [263, 247] on div "******** Start Time" at bounding box center [222, 245] width 103 height 26
click at [270, 246] on icon "Choose time, selected time is 12:00 AM" at bounding box center [264, 244] width 11 height 11
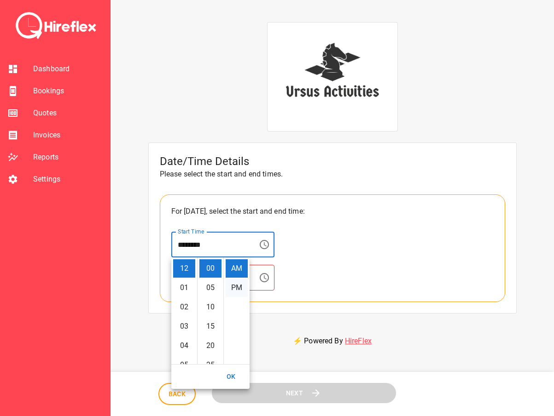
click at [237, 290] on li "PM" at bounding box center [236, 288] width 22 height 18
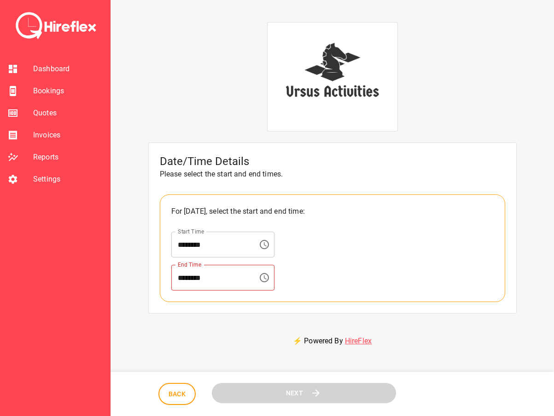
scroll to position [19, 0]
click at [265, 245] on button "Choose time, selected time is 12:00 PM" at bounding box center [264, 245] width 18 height 18
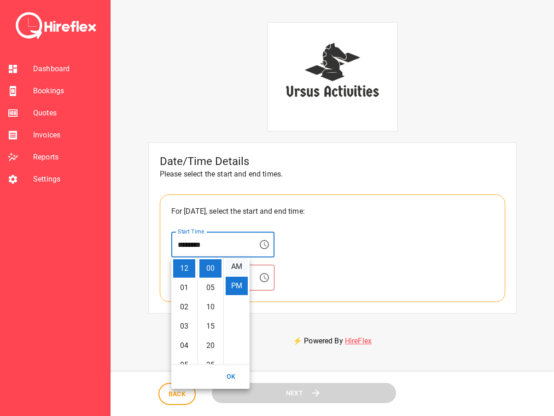
scroll to position [0, 0]
click at [235, 274] on li "AM" at bounding box center [236, 269] width 22 height 18
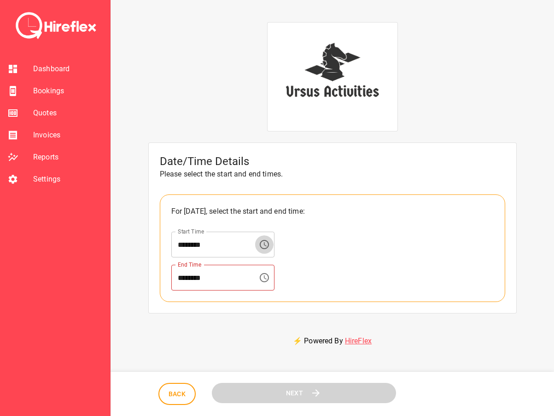
click at [270, 248] on icon "Choose time, selected time is 12:00 AM" at bounding box center [264, 244] width 11 height 11
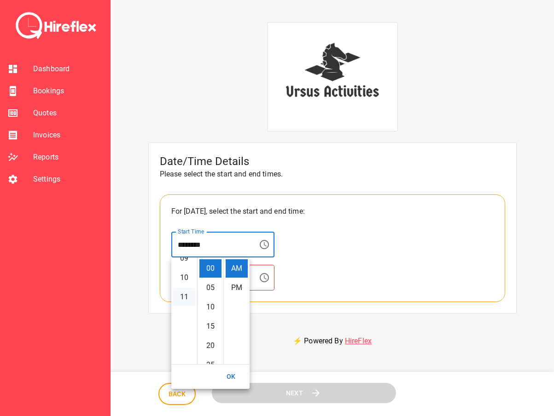
click at [179, 300] on li "11" at bounding box center [184, 297] width 22 height 18
click at [183, 292] on li "10" at bounding box center [184, 295] width 22 height 18
type input "********"
click at [232, 376] on button "OK" at bounding box center [230, 377] width 29 height 17
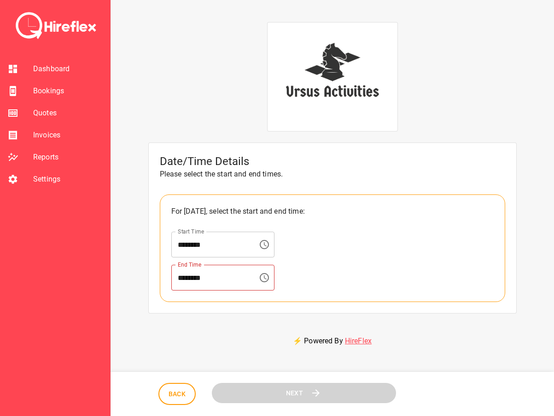
click at [264, 283] on div "******** End Time" at bounding box center [222, 278] width 103 height 26
click at [270, 283] on icon "Choose time" at bounding box center [264, 277] width 11 height 11
click at [270, 281] on icon "Choose time" at bounding box center [264, 277] width 11 height 11
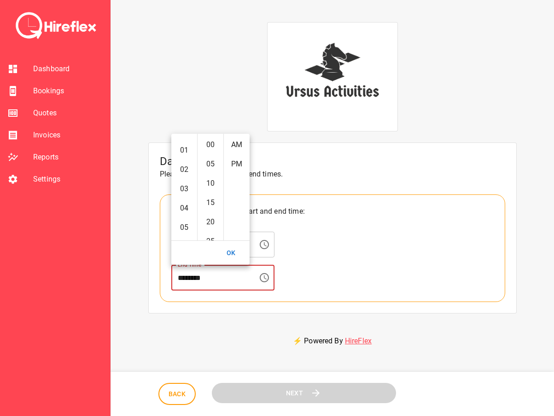
scroll to position [0, 0]
click at [232, 163] on li "PM" at bounding box center [236, 164] width 22 height 18
type input "********"
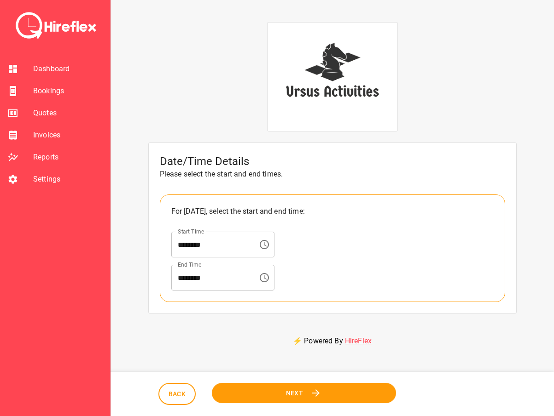
click at [302, 390] on span "Next" at bounding box center [293, 393] width 17 height 12
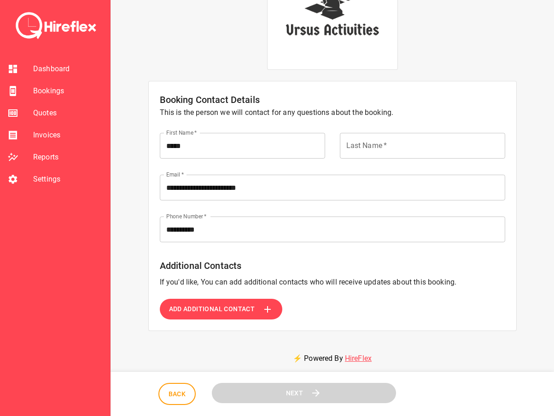
scroll to position [92, 0]
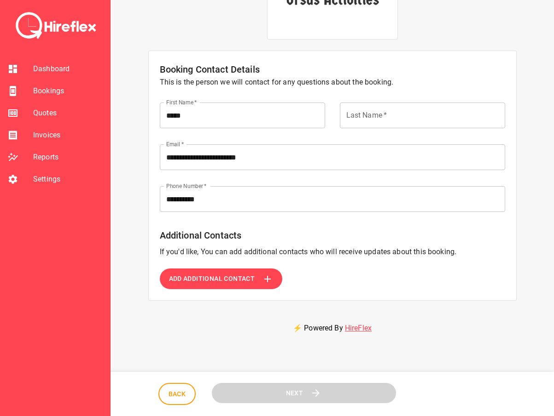
click at [223, 284] on span "Add Additional Contact" at bounding box center [212, 279] width 86 height 12
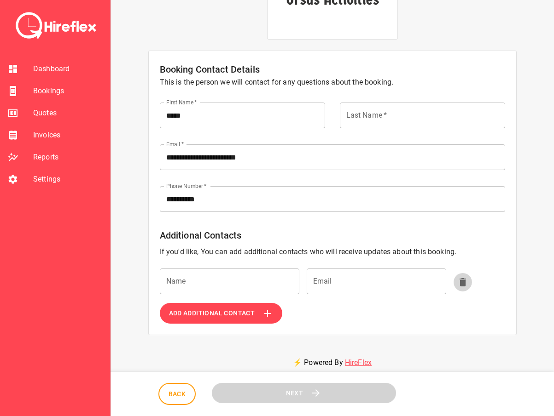
click at [471, 284] on button "button" at bounding box center [462, 282] width 18 height 18
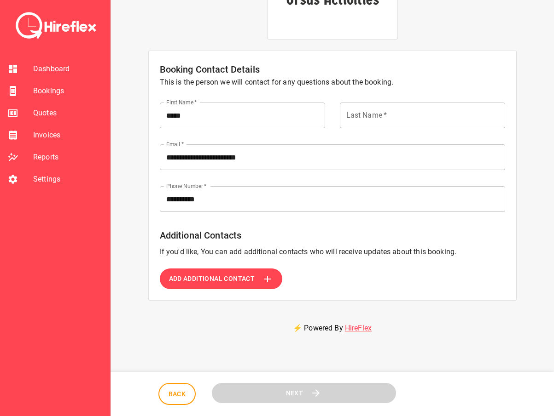
click at [273, 404] on div "Next" at bounding box center [304, 394] width 184 height 23
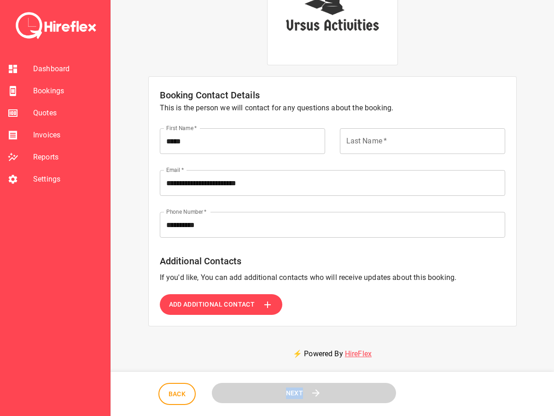
scroll to position [0, 0]
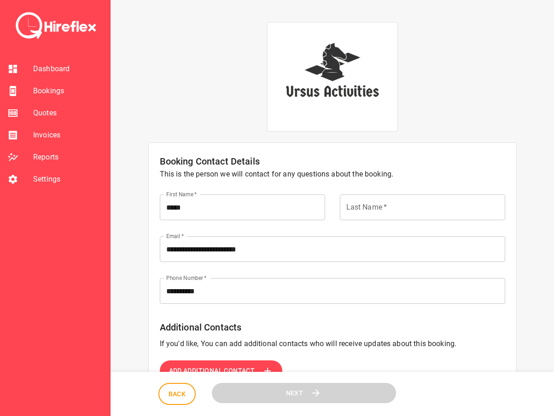
click at [356, 208] on input "Last Name   *" at bounding box center [422, 208] width 165 height 26
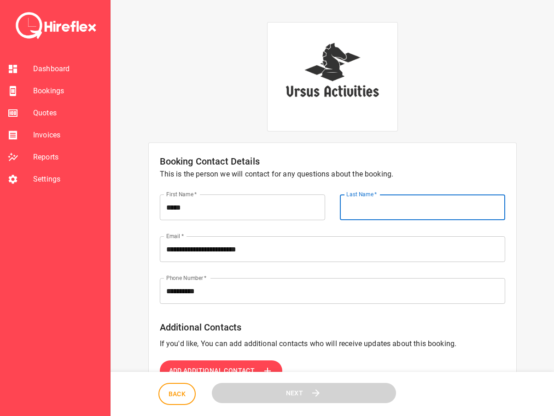
type input "*****"
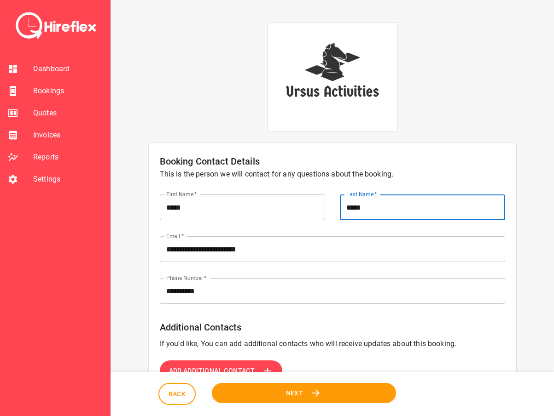
click at [316, 401] on button "Next" at bounding box center [303, 393] width 184 height 21
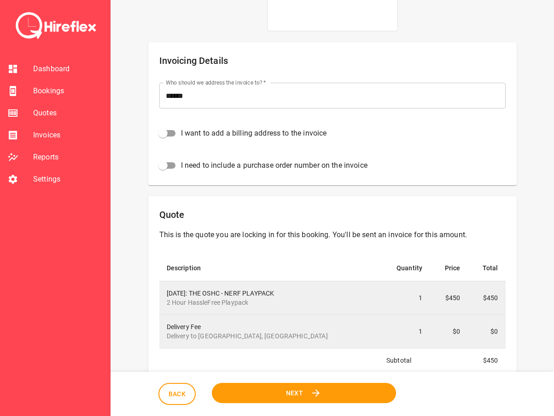
scroll to position [230, 0]
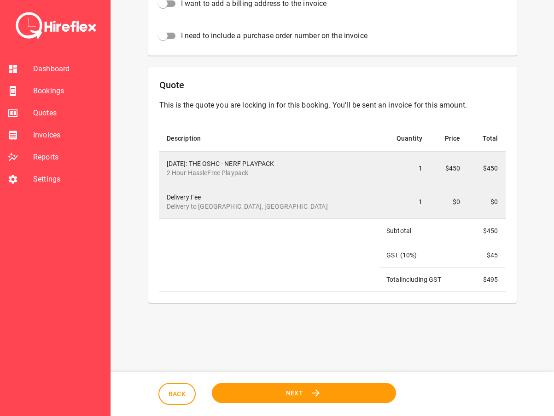
click at [294, 399] on span "Next" at bounding box center [293, 393] width 17 height 12
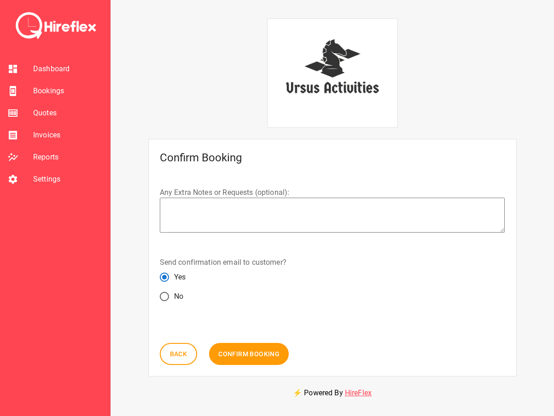
click at [258, 347] on button "Confirm Booking" at bounding box center [249, 354] width 82 height 23
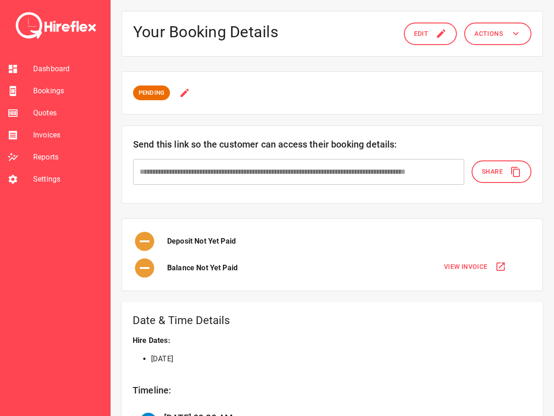
click at [41, 97] on li "Bookings" at bounding box center [55, 91] width 110 height 22
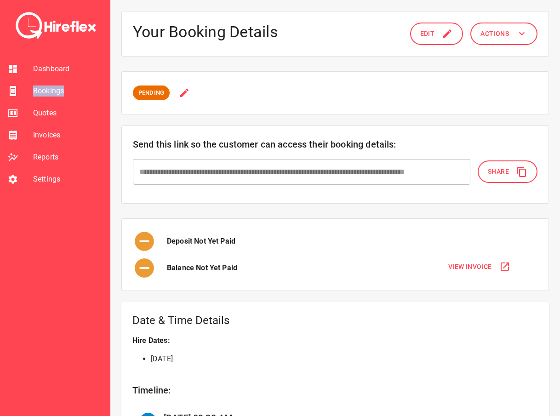
click at [41, 97] on li "Bookings" at bounding box center [55, 91] width 110 height 22
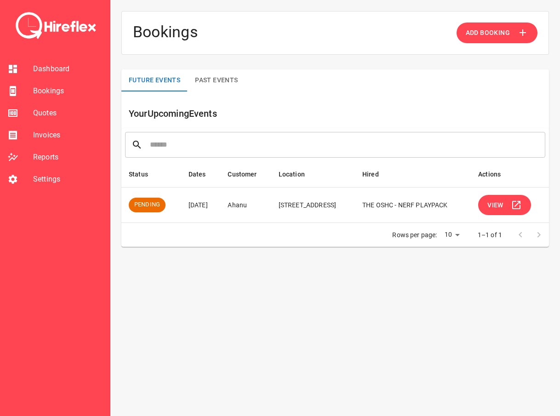
click at [53, 110] on span "Quotes" at bounding box center [67, 113] width 69 height 11
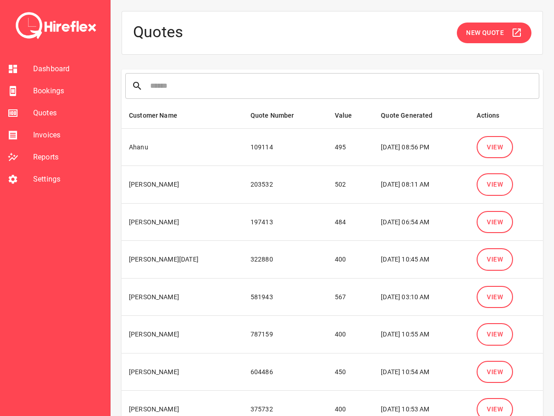
click at [52, 137] on span "Invoices" at bounding box center [67, 135] width 69 height 11
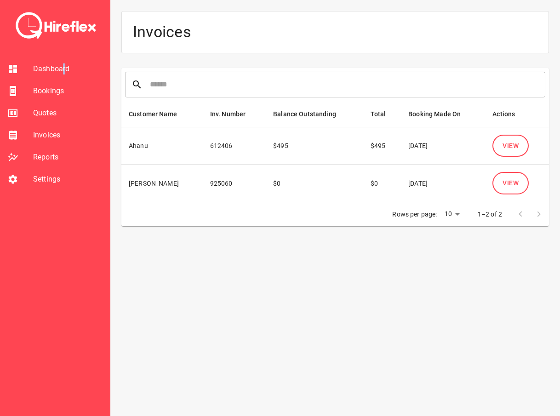
click at [63, 58] on li "Dashboard" at bounding box center [55, 69] width 110 height 22
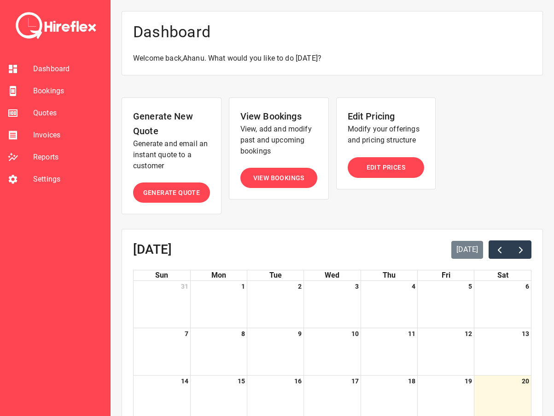
click at [54, 84] on li "Bookings" at bounding box center [55, 91] width 110 height 22
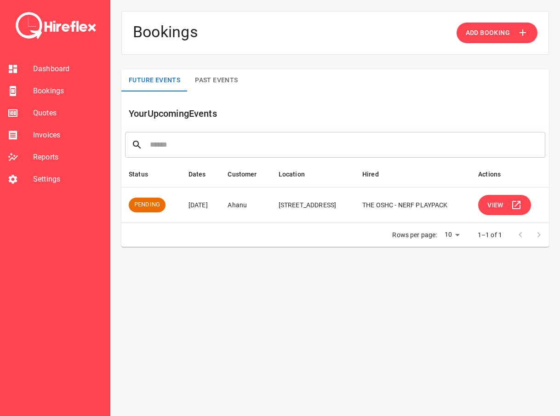
click at [52, 110] on span "Quotes" at bounding box center [67, 113] width 69 height 11
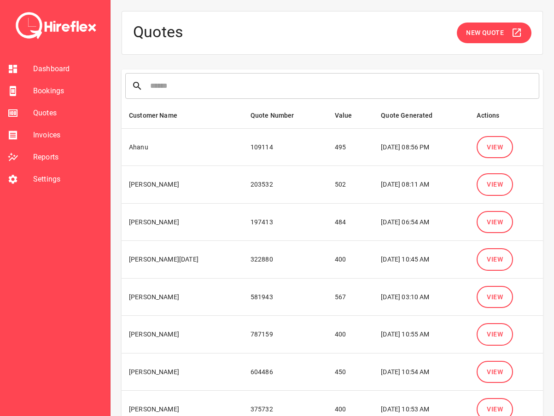
click at [49, 133] on span "Invoices" at bounding box center [67, 135] width 69 height 11
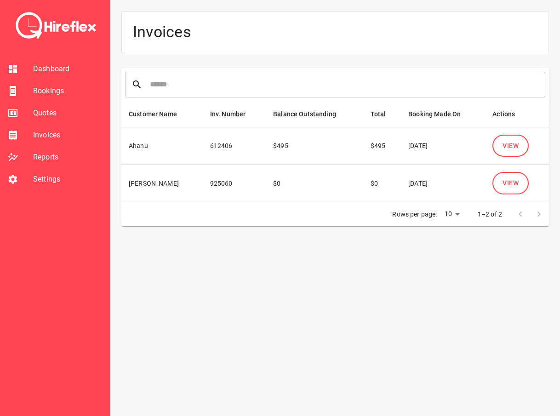
click at [49, 159] on span "Reports" at bounding box center [67, 157] width 69 height 11
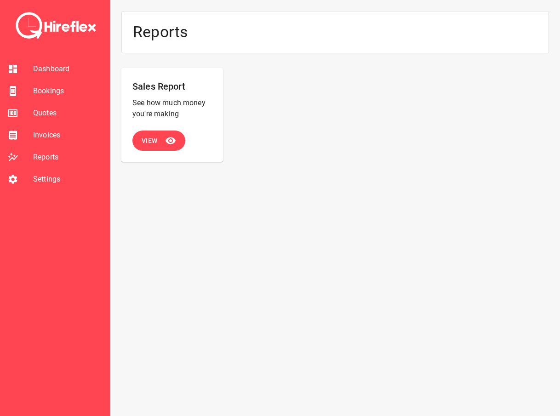
click at [47, 176] on span "Settings" at bounding box center [67, 179] width 69 height 11
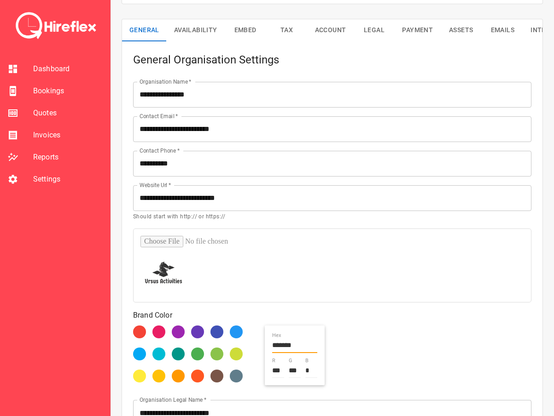
scroll to position [262, 0]
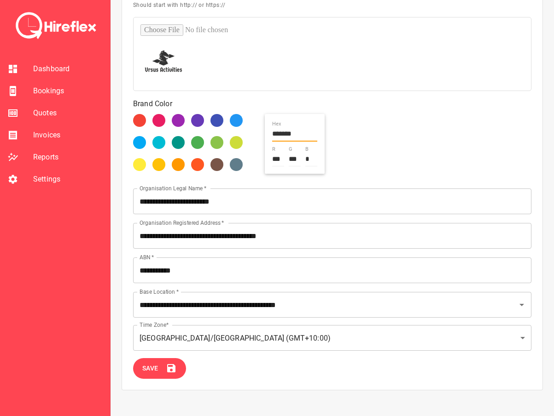
click at [304, 235] on input "**********" at bounding box center [332, 236] width 398 height 26
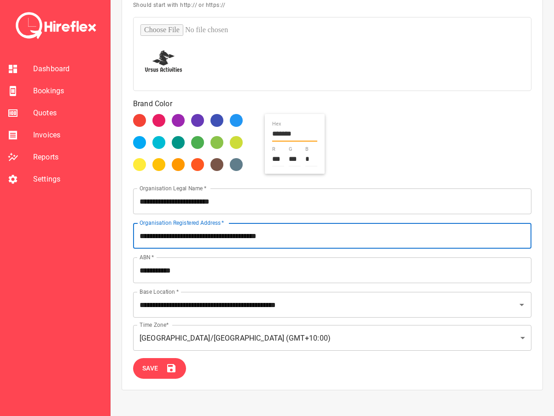
drag, startPoint x: 319, startPoint y: 236, endPoint x: 133, endPoint y: 237, distance: 186.4
click at [133, 237] on input "**********" at bounding box center [332, 236] width 398 height 26
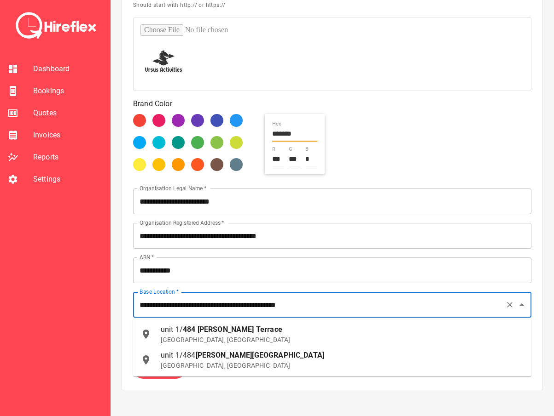
click at [366, 309] on input "**********" at bounding box center [319, 304] width 364 height 17
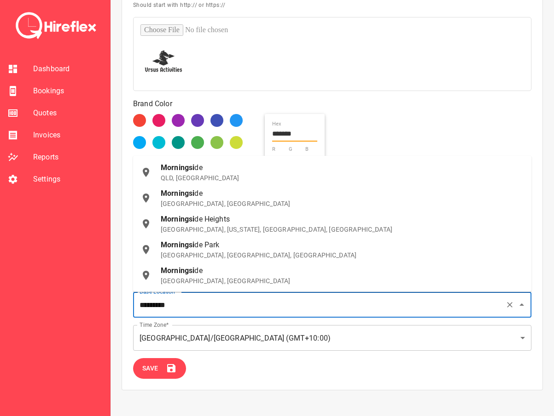
click at [213, 184] on li "Morningsi de QLD, [GEOGRAPHIC_DATA]" at bounding box center [332, 173] width 398 height 26
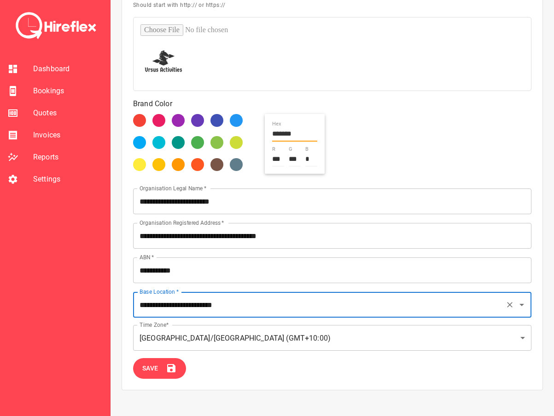
type input "**********"
click at [229, 243] on input "**********" at bounding box center [332, 236] width 398 height 26
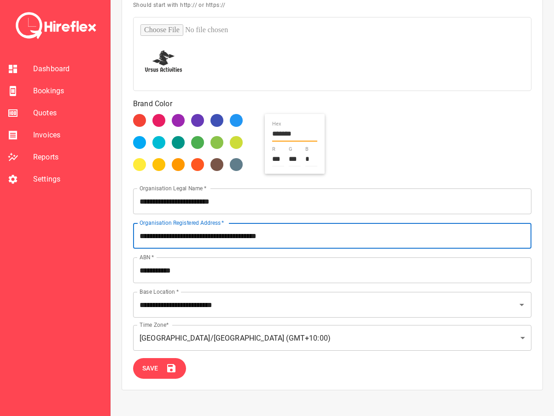
click at [308, 243] on input "**********" at bounding box center [332, 236] width 398 height 26
drag, startPoint x: 308, startPoint y: 243, endPoint x: 143, endPoint y: 235, distance: 165.4
click at [144, 235] on input "**********" at bounding box center [332, 236] width 398 height 26
click at [143, 235] on input "**********" at bounding box center [332, 236] width 398 height 26
click at [317, 249] on div "**********" at bounding box center [328, 233] width 405 height 35
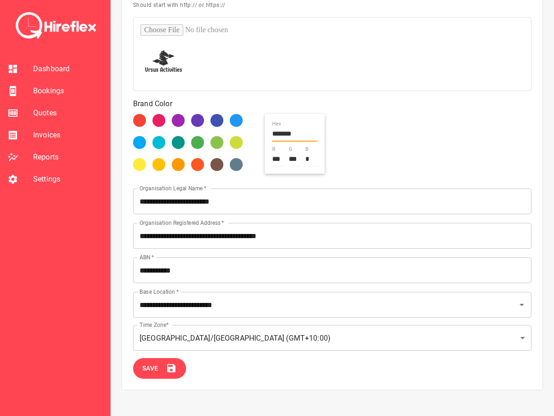
click at [317, 249] on div "**********" at bounding box center [328, 233] width 405 height 35
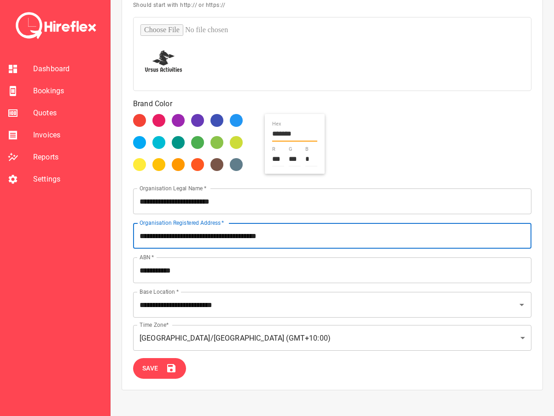
drag, startPoint x: 317, startPoint y: 240, endPoint x: 148, endPoint y: 230, distance: 169.6
click at [151, 230] on input "**********" at bounding box center [332, 236] width 398 height 26
click at [142, 230] on input "**********" at bounding box center [332, 236] width 398 height 26
drag, startPoint x: 142, startPoint y: 230, endPoint x: 135, endPoint y: 231, distance: 7.4
click at [135, 231] on input "**********" at bounding box center [332, 236] width 398 height 26
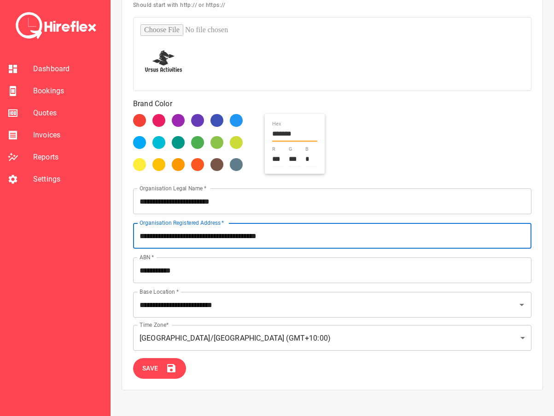
click at [135, 231] on input "**********" at bounding box center [332, 236] width 398 height 26
drag, startPoint x: 314, startPoint y: 236, endPoint x: 139, endPoint y: 226, distance: 175.1
click at [139, 226] on input "**********" at bounding box center [332, 236] width 398 height 26
drag, startPoint x: 245, startPoint y: 237, endPoint x: 410, endPoint y: 240, distance: 164.7
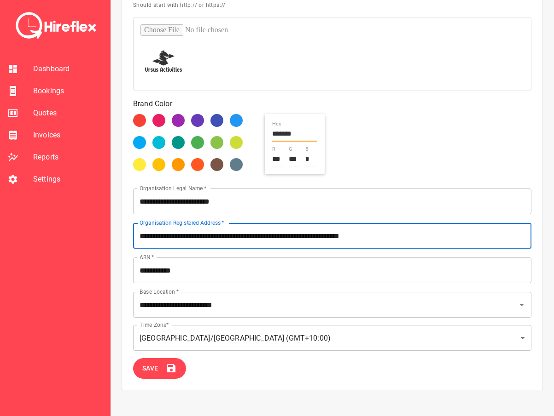
click at [410, 240] on input "**********" at bounding box center [332, 236] width 398 height 26
type input "**********"
click at [177, 364] on icon at bounding box center [171, 368] width 11 height 11
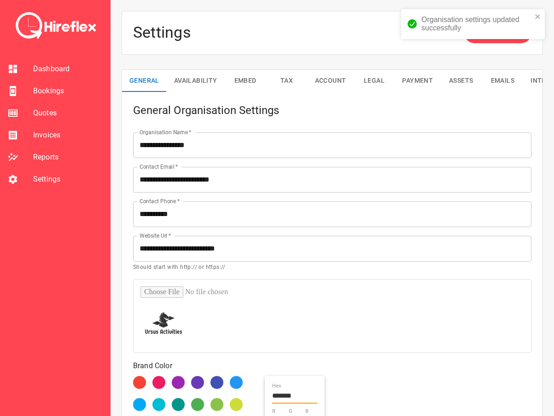
click at [34, 104] on li "Quotes" at bounding box center [55, 113] width 110 height 22
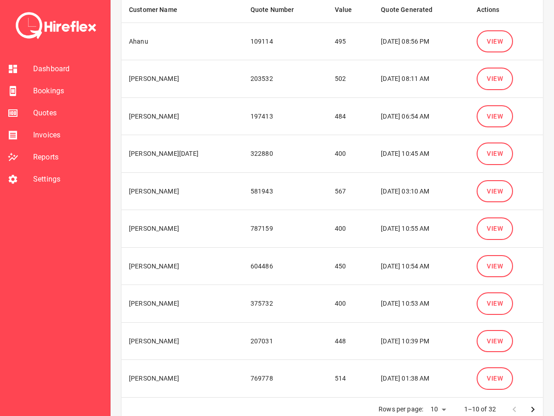
scroll to position [122, 0]
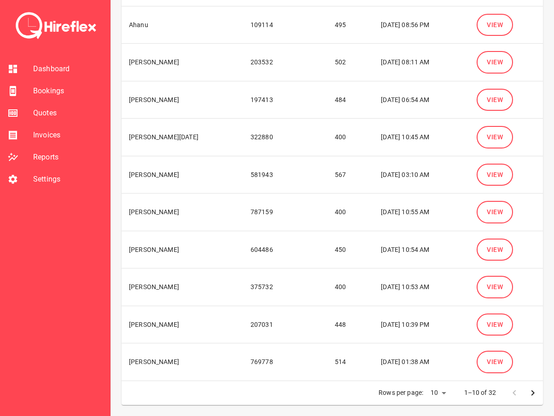
click at [498, 139] on span "View" at bounding box center [494, 138] width 16 height 12
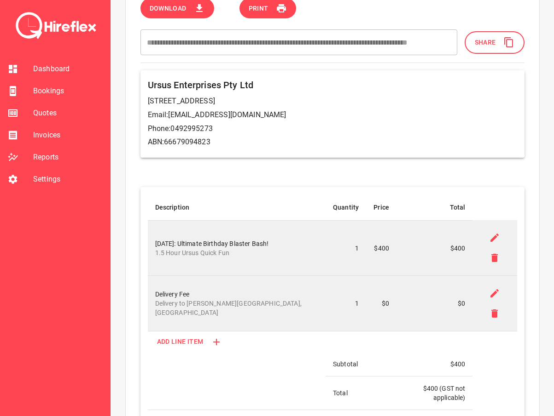
scroll to position [46, 0]
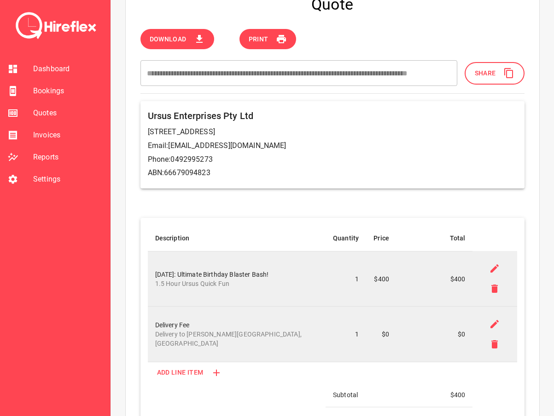
click at [39, 117] on span "Quotes" at bounding box center [67, 113] width 69 height 11
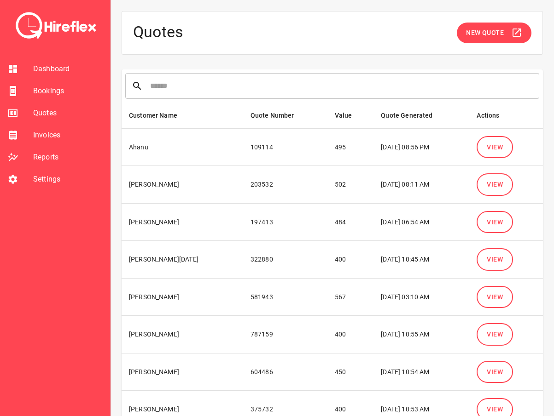
click at [490, 225] on span "View" at bounding box center [494, 223] width 16 height 12
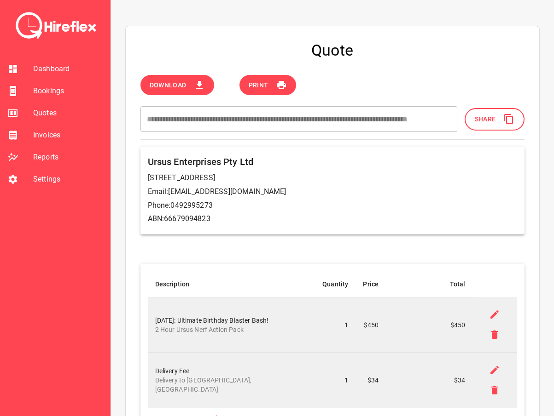
click at [192, 329] on p "2 Hour Ursus Nerf Action Pack" at bounding box center [231, 329] width 153 height 9
drag, startPoint x: 192, startPoint y: 329, endPoint x: 215, endPoint y: 333, distance: 23.3
click at [206, 330] on p "2 Hour Ursus Nerf Action Pack" at bounding box center [231, 329] width 153 height 9
click at [216, 334] on p "2 Hour Ursus Nerf Action Pack" at bounding box center [231, 329] width 153 height 9
click at [242, 336] on td "[DATE]: Ultimate Birthday Blaster Bash! 2 Hour Ursus Nerf Action Pack" at bounding box center [231, 325] width 167 height 56
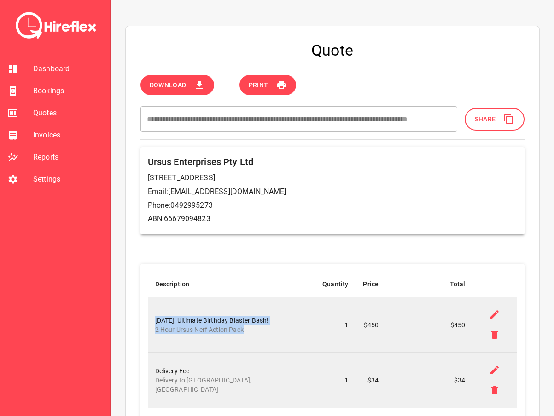
drag, startPoint x: 246, startPoint y: 329, endPoint x: 156, endPoint y: 320, distance: 91.1
click at [156, 320] on div "[DATE]: Ultimate Birthday Blaster Bash! 2 Hour Ursus Nerf Action Pack" at bounding box center [231, 325] width 153 height 18
click at [225, 330] on p "2 Hour Ursus Nerf Action Pack" at bounding box center [231, 329] width 153 height 9
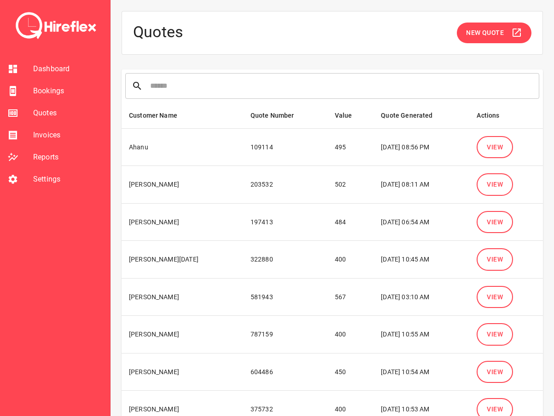
click at [503, 225] on button "View" at bounding box center [494, 222] width 36 height 23
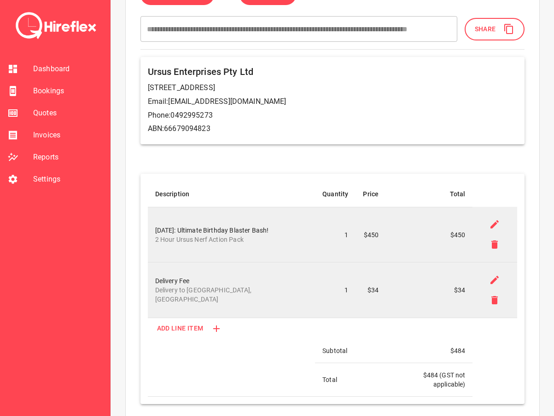
scroll to position [92, 0]
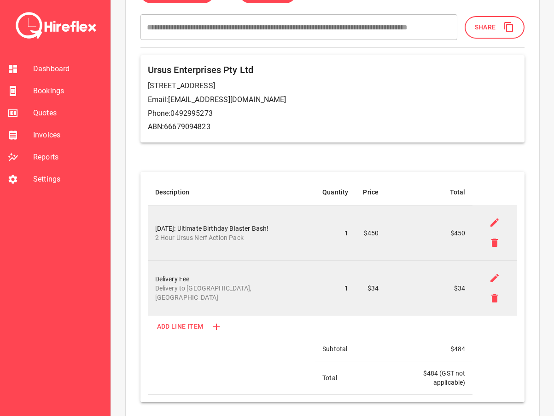
click at [42, 118] on span "Quotes" at bounding box center [67, 113] width 69 height 11
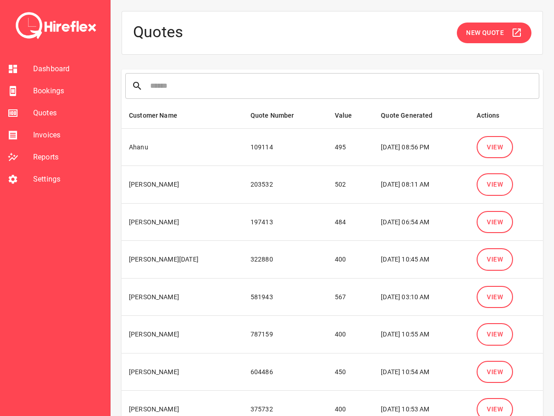
click at [490, 258] on span "View" at bounding box center [494, 260] width 16 height 12
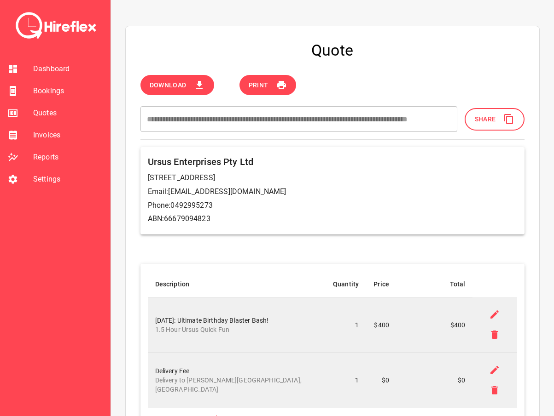
click at [47, 116] on span "Quotes" at bounding box center [67, 113] width 69 height 11
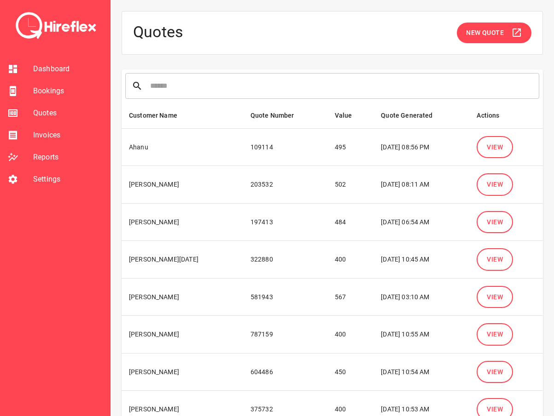
click at [500, 254] on span "View" at bounding box center [494, 260] width 16 height 12
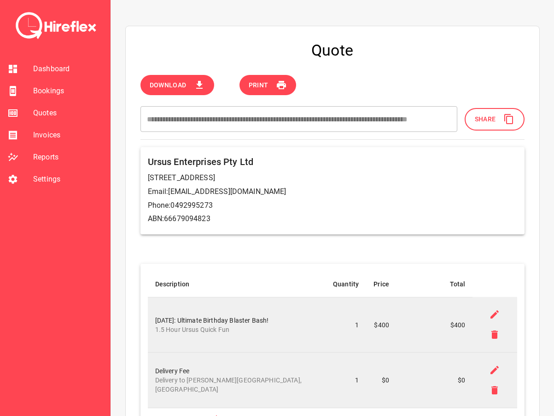
click at [30, 117] on div at bounding box center [20, 113] width 26 height 11
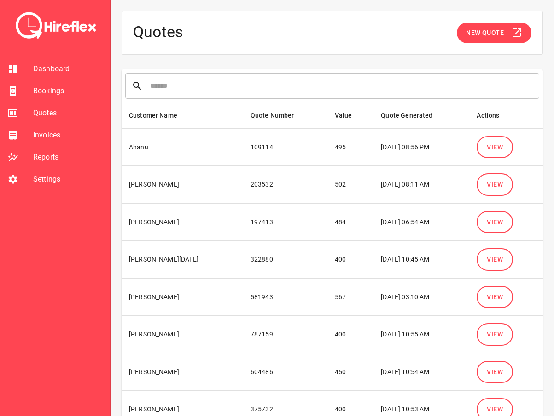
click at [490, 221] on span "View" at bounding box center [494, 223] width 16 height 12
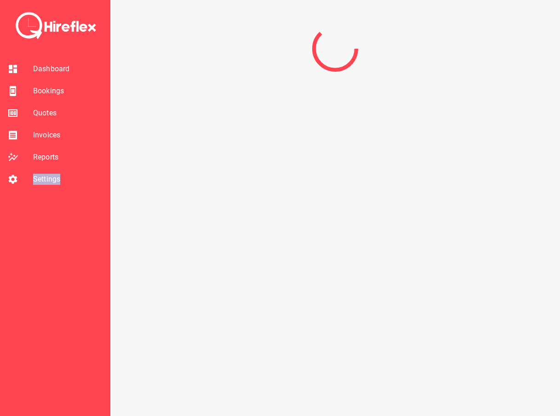
click at [490, 221] on div at bounding box center [335, 208] width 450 height 416
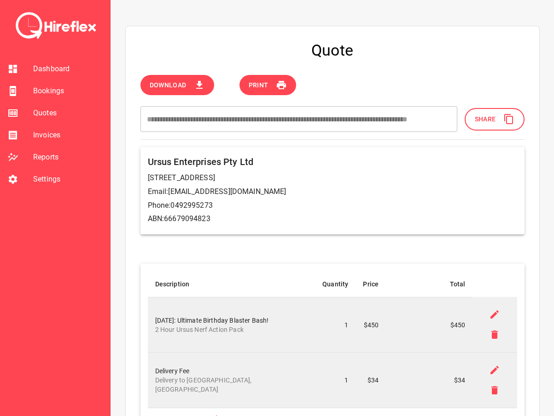
click at [283, 243] on div at bounding box center [326, 247] width 395 height 11
click at [55, 138] on span "Invoices" at bounding box center [67, 135] width 69 height 11
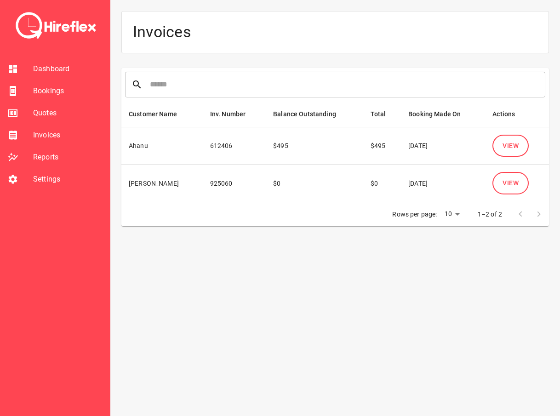
click at [40, 112] on span "Quotes" at bounding box center [67, 113] width 69 height 11
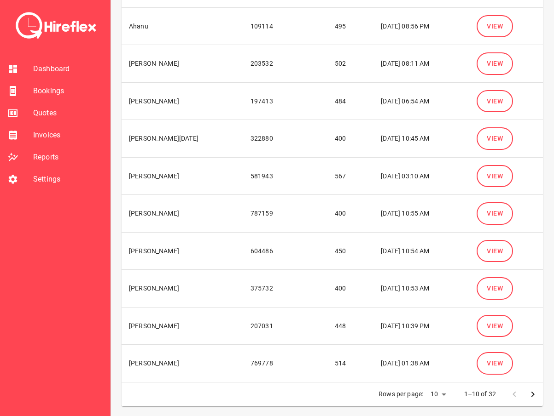
scroll to position [122, 0]
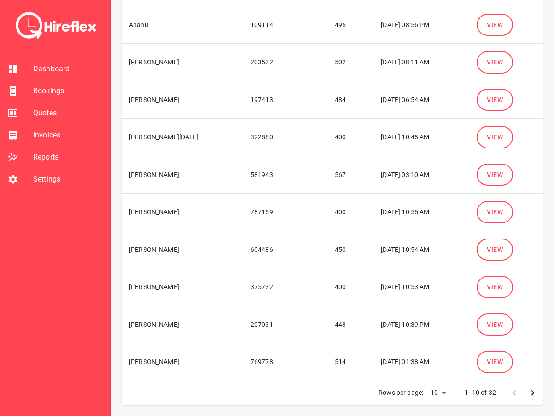
click at [491, 324] on span "View" at bounding box center [494, 325] width 16 height 12
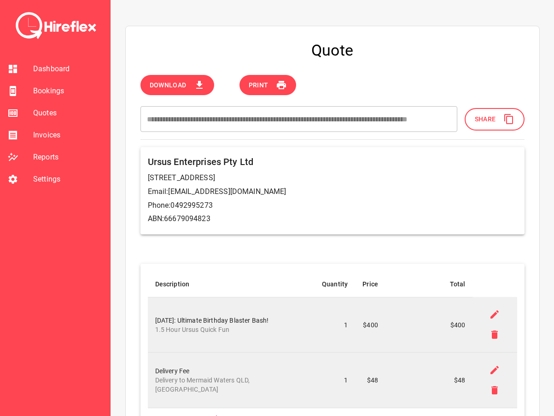
click at [41, 112] on span "Quotes" at bounding box center [67, 113] width 69 height 11
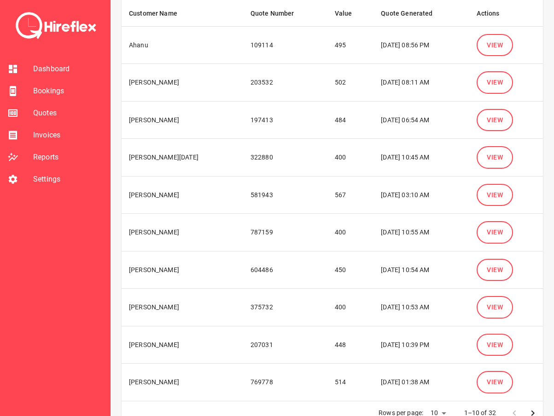
scroll to position [122, 0]
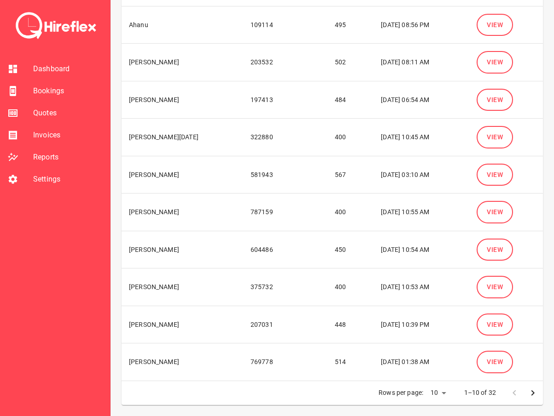
click at [487, 321] on span "View" at bounding box center [494, 325] width 16 height 12
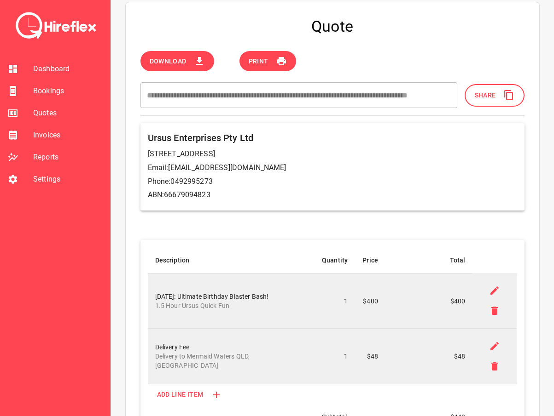
scroll to position [322, 0]
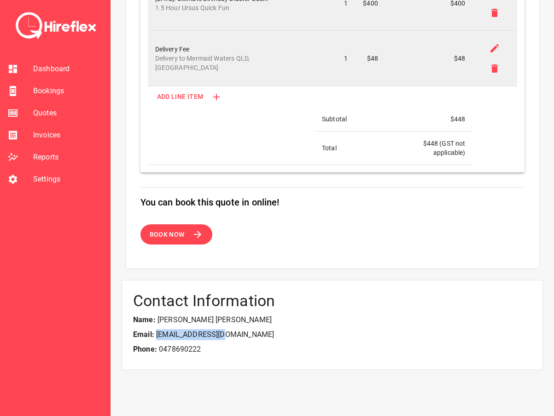
drag, startPoint x: 229, startPoint y: 322, endPoint x: 157, endPoint y: 323, distance: 71.3
click at [157, 329] on p "Email: [EMAIL_ADDRESS][DOMAIN_NAME]" at bounding box center [332, 334] width 398 height 11
copy p "[EMAIL_ADDRESS][DOMAIN_NAME]"
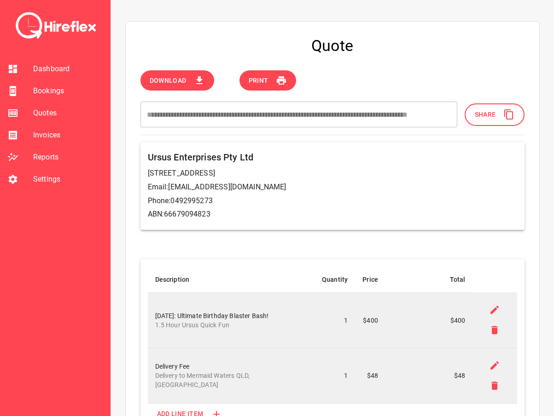
scroll to position [0, 0]
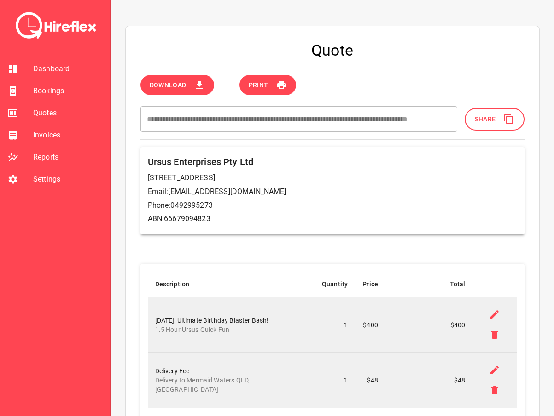
click at [186, 88] on button "Download" at bounding box center [177, 85] width 74 height 21
